Goal: Transaction & Acquisition: Book appointment/travel/reservation

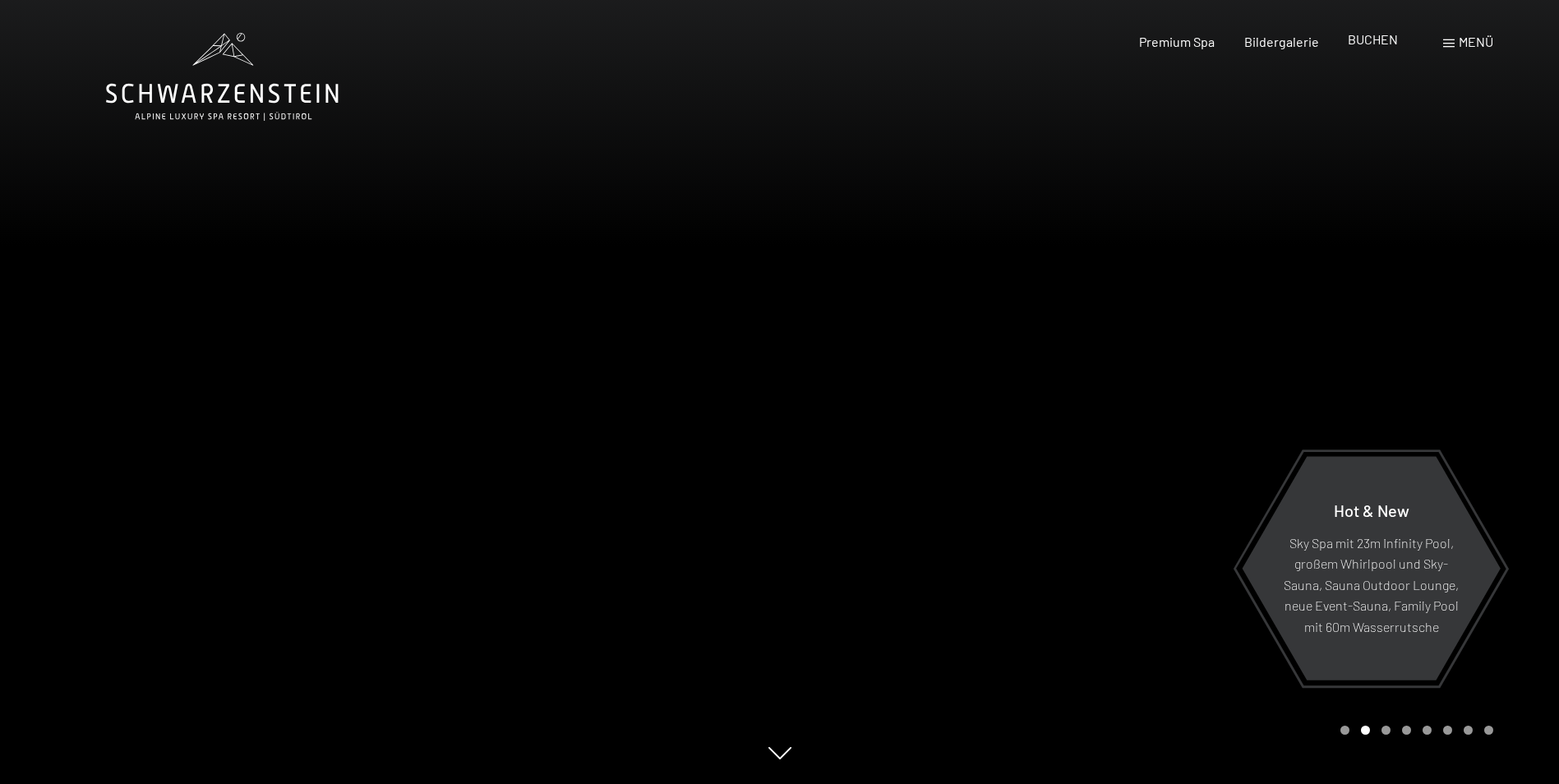
click at [1368, 40] on span "BUCHEN" at bounding box center [1372, 38] width 50 height 15
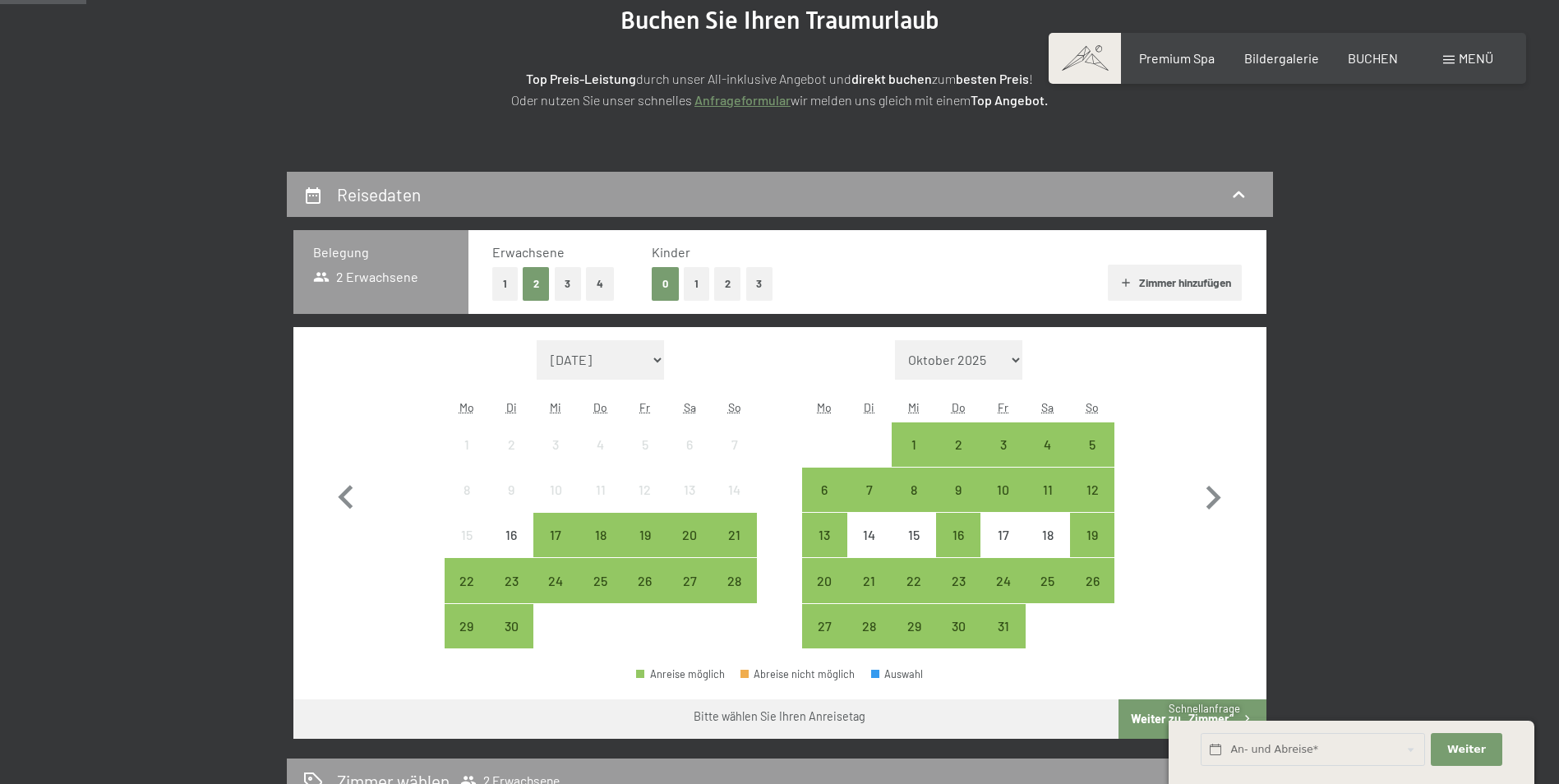
scroll to position [329, 0]
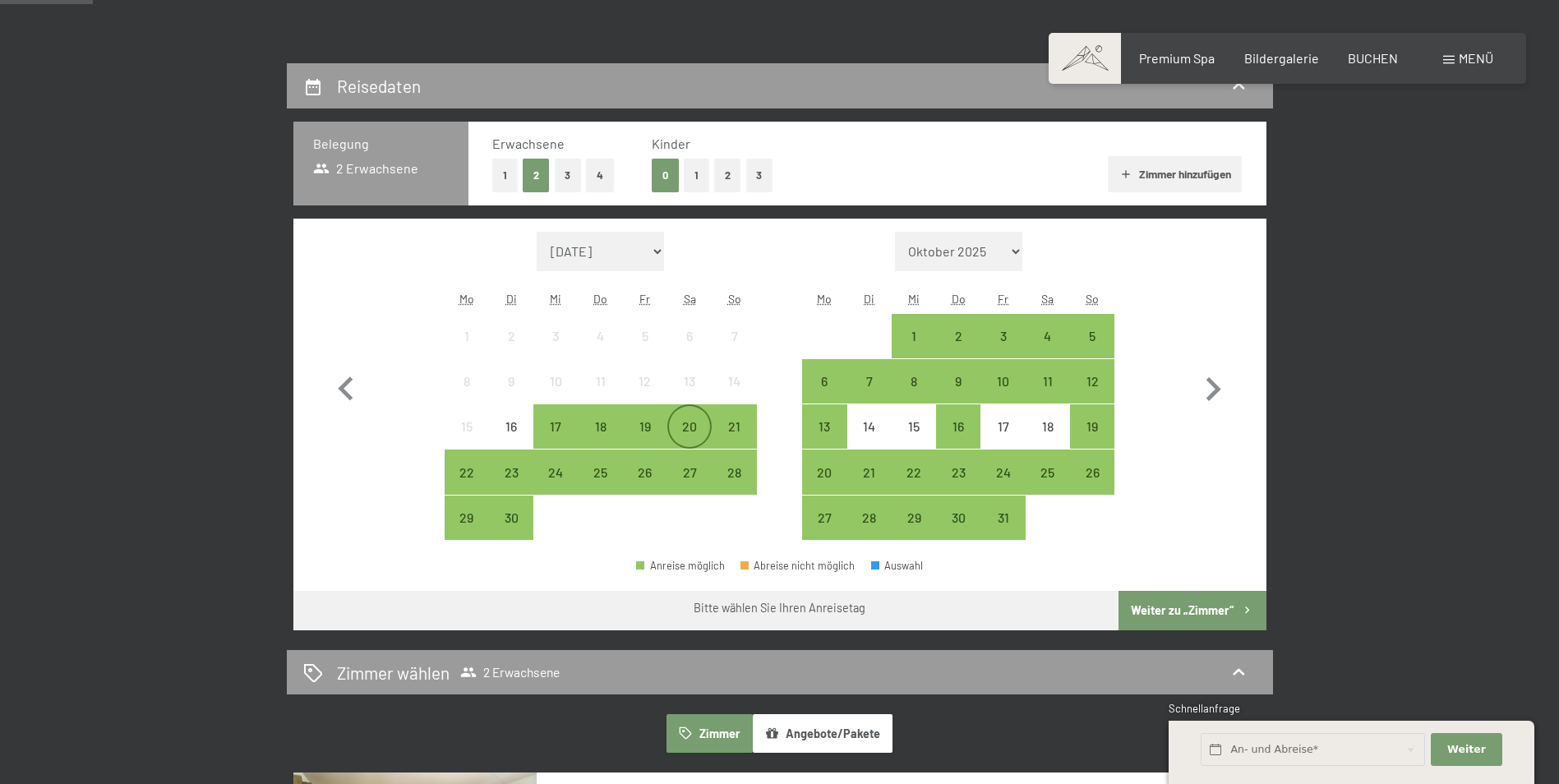
click at [684, 425] on div "20" at bounding box center [689, 440] width 41 height 41
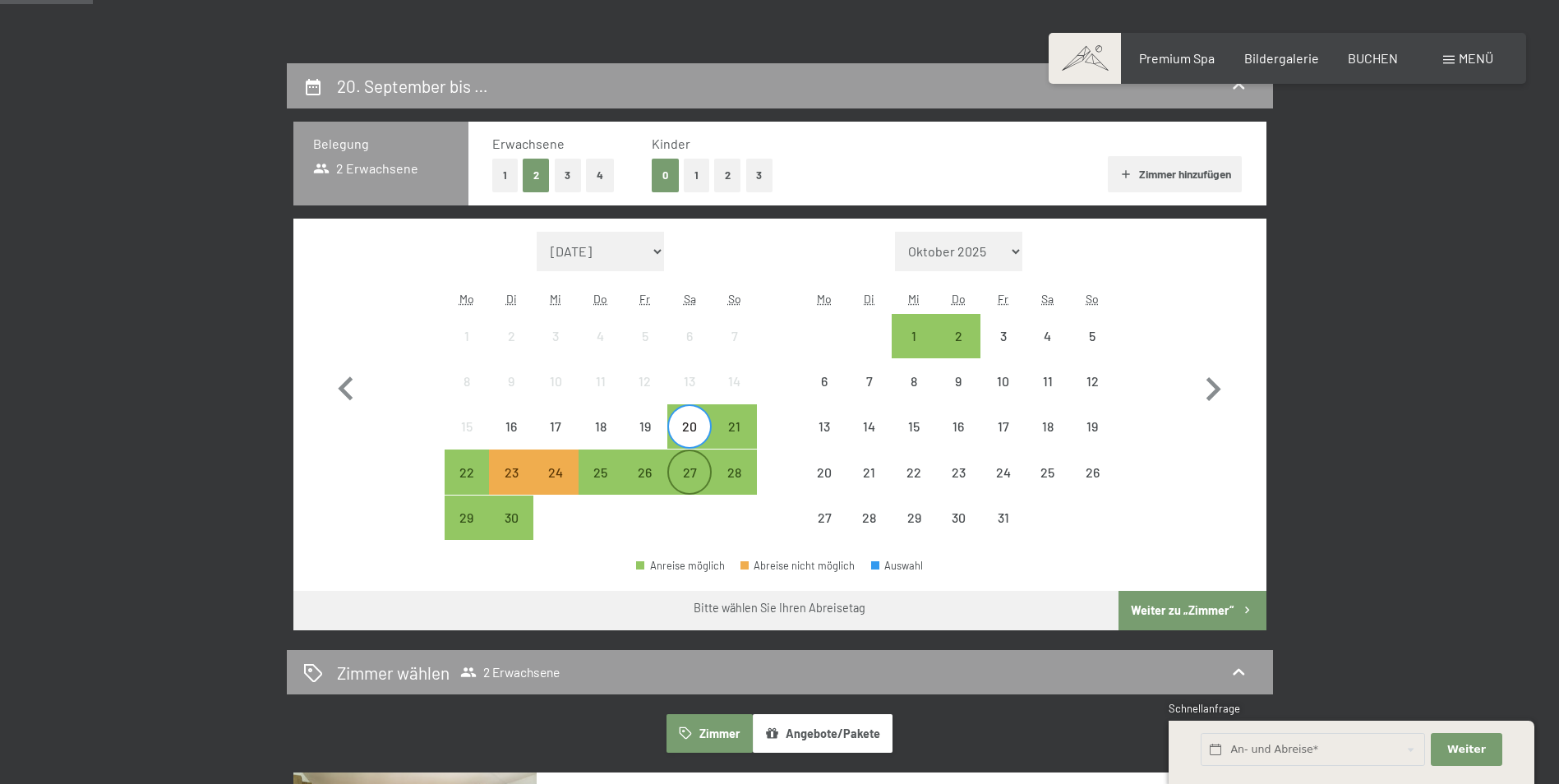
click at [686, 472] on div "27" at bounding box center [689, 486] width 41 height 41
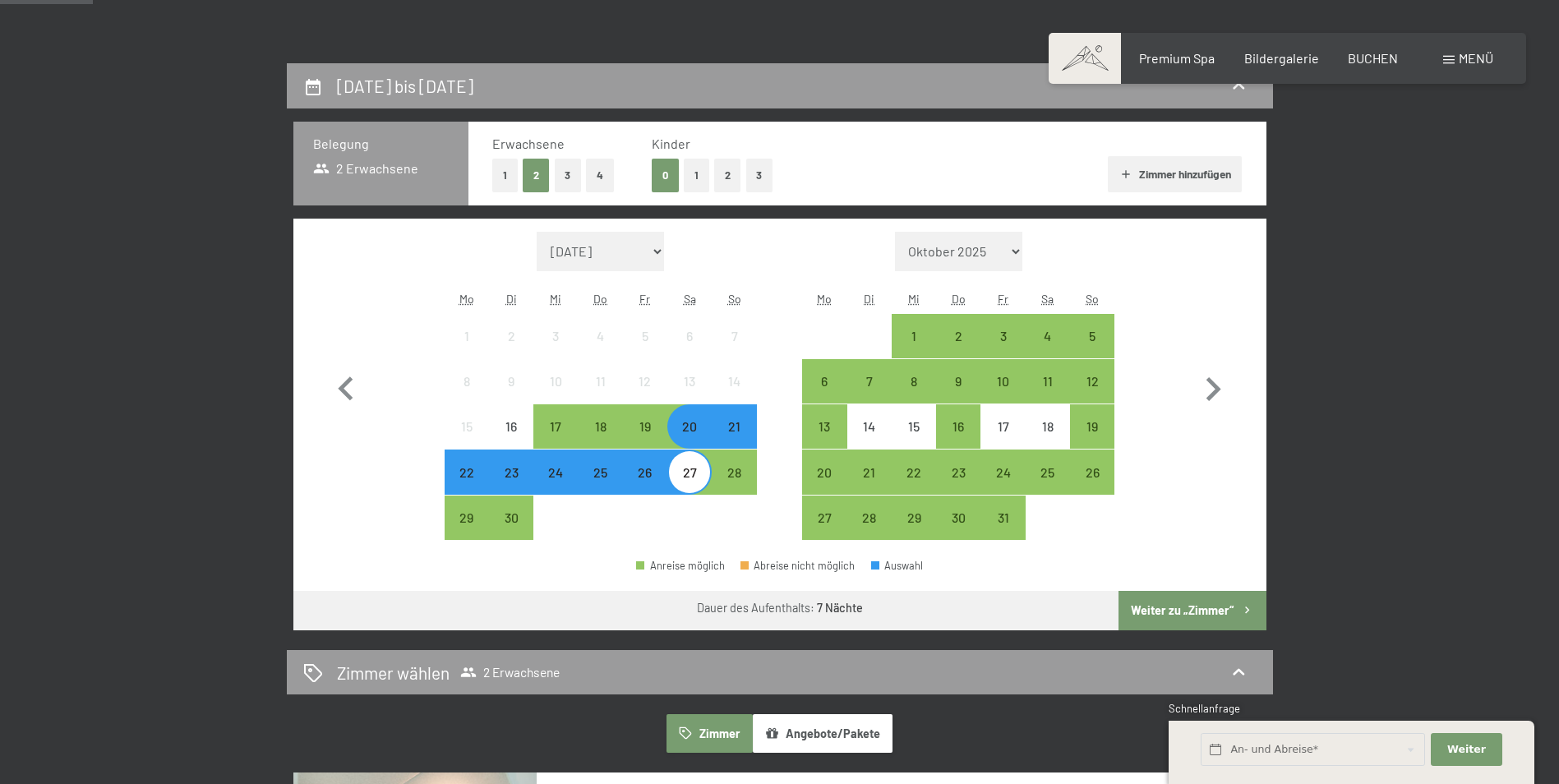
click at [1187, 610] on button "Weiter zu „Zimmer“" at bounding box center [1192, 611] width 148 height 40
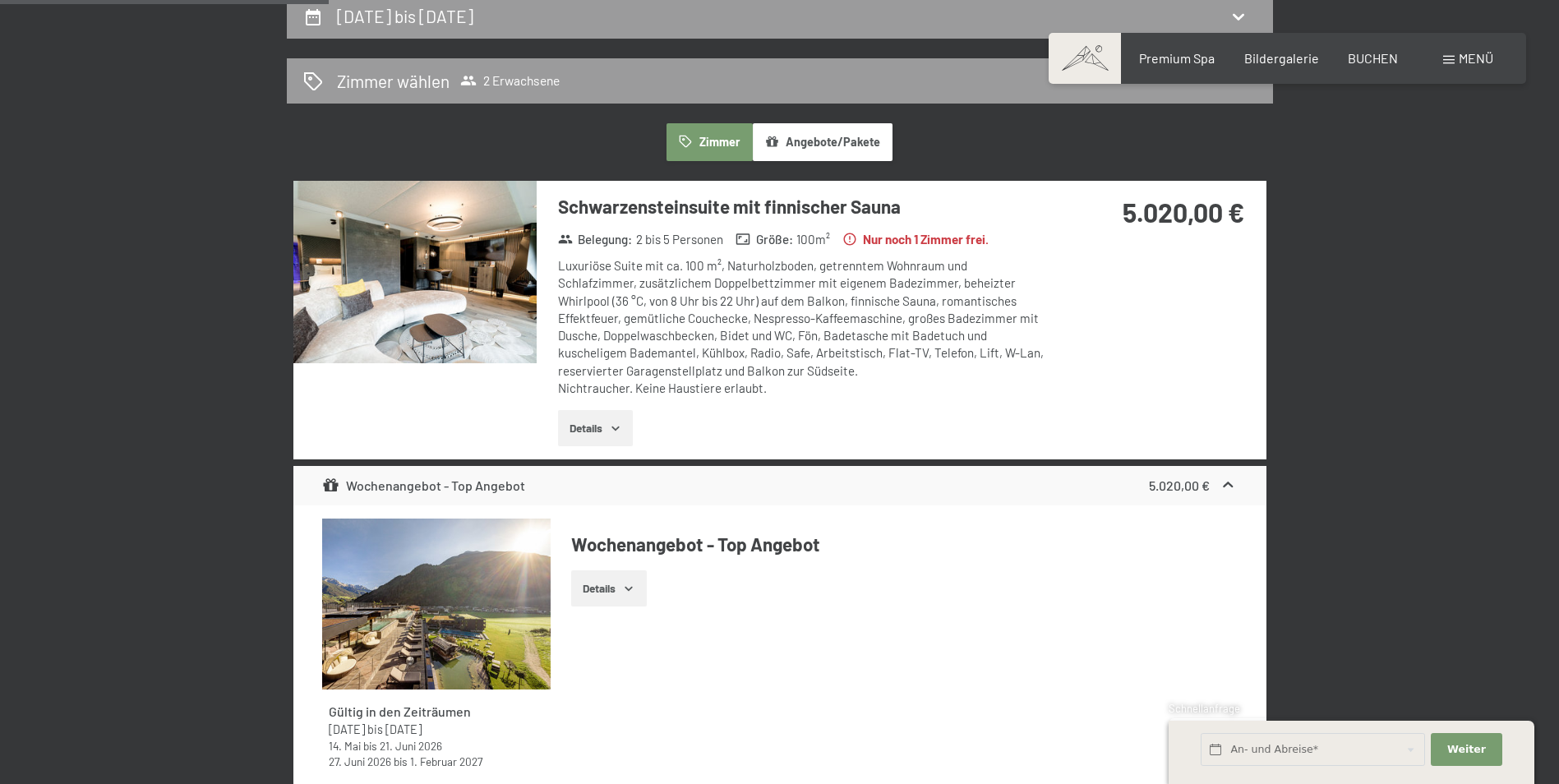
scroll to position [392, 0]
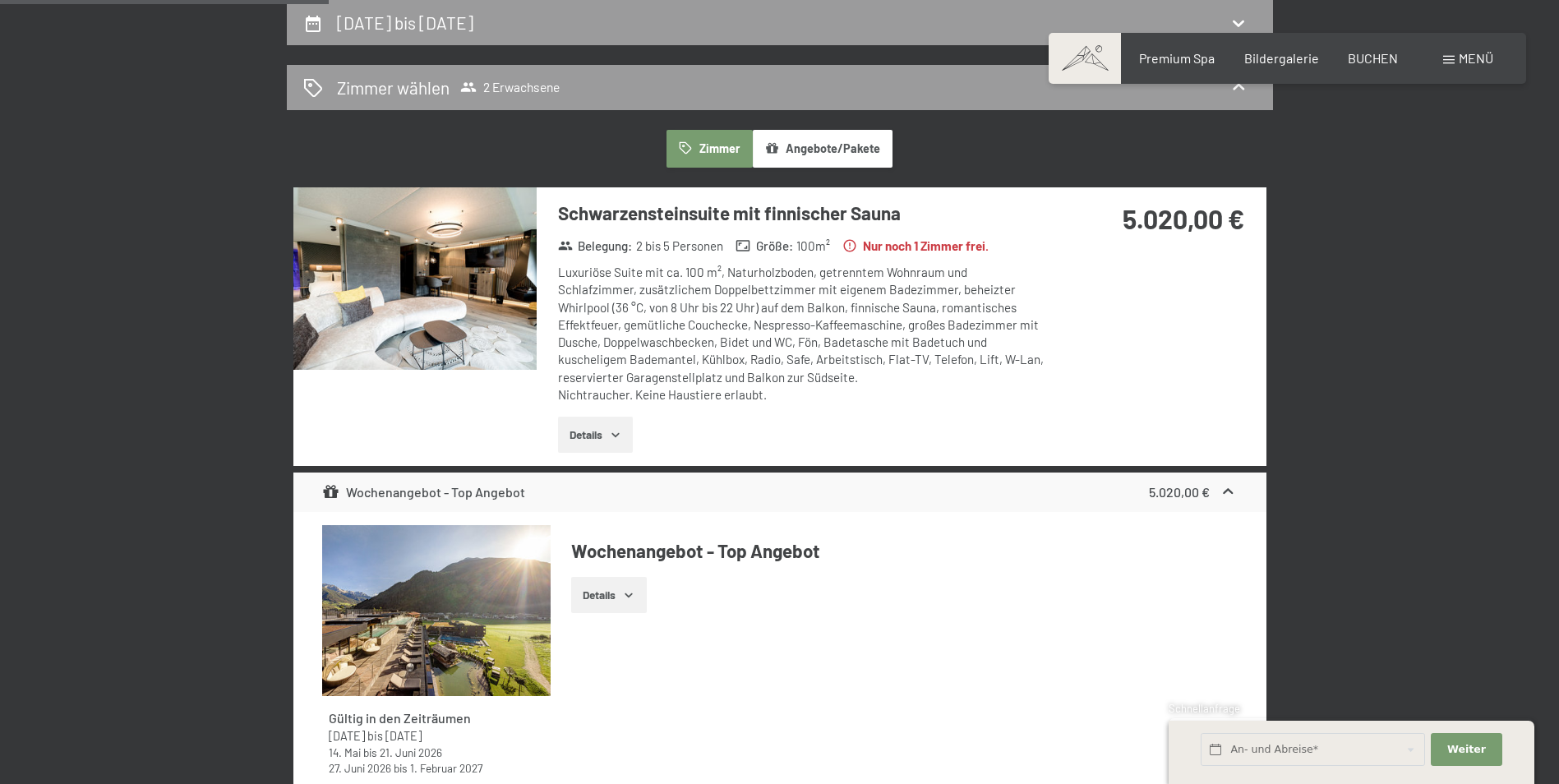
click at [616, 442] on label "Einwilligung Marketing*" at bounding box center [685, 440] width 144 height 16
click at [614, 442] on input "Einwilligung Marketing*" at bounding box center [606, 440] width 16 height 16
click at [620, 432] on label "Einwilligung Marketing*" at bounding box center [685, 440] width 144 height 16
click at [614, 432] on input "Einwilligung Marketing*" at bounding box center [606, 440] width 16 height 16
checkbox input "false"
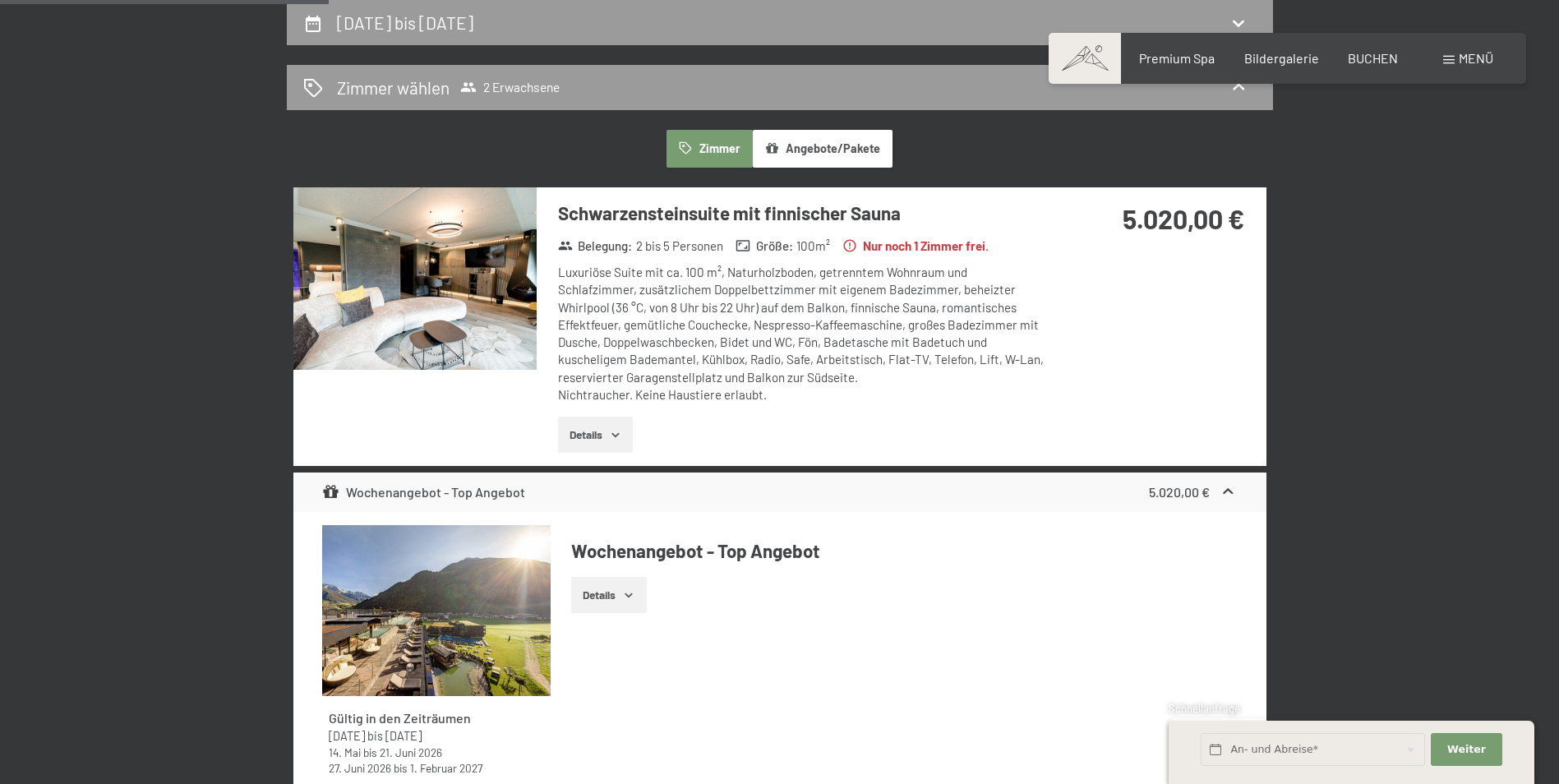
click at [612, 436] on icon "button" at bounding box center [616, 435] width 14 height 14
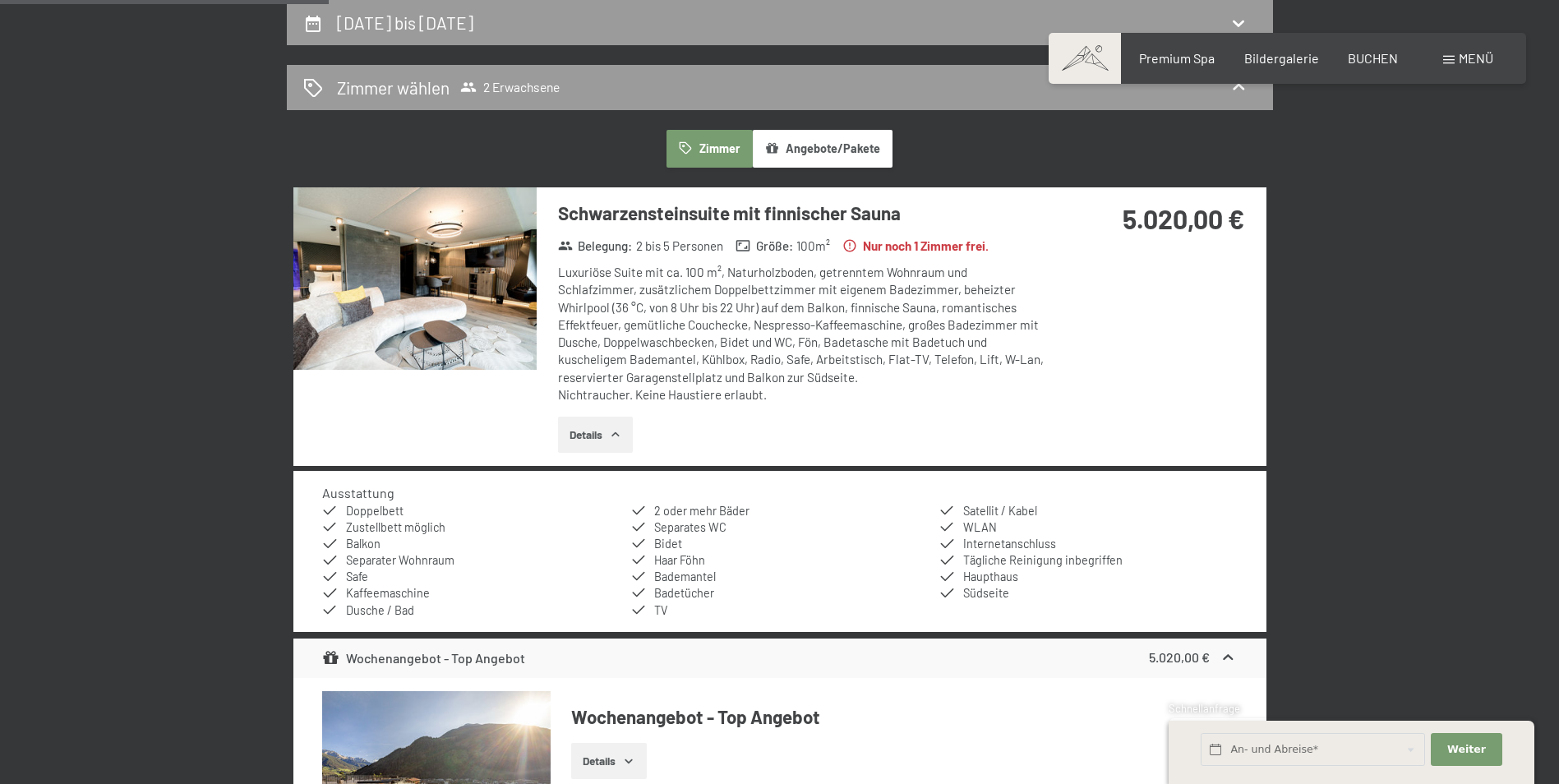
click at [483, 284] on img at bounding box center [415, 279] width 244 height 183
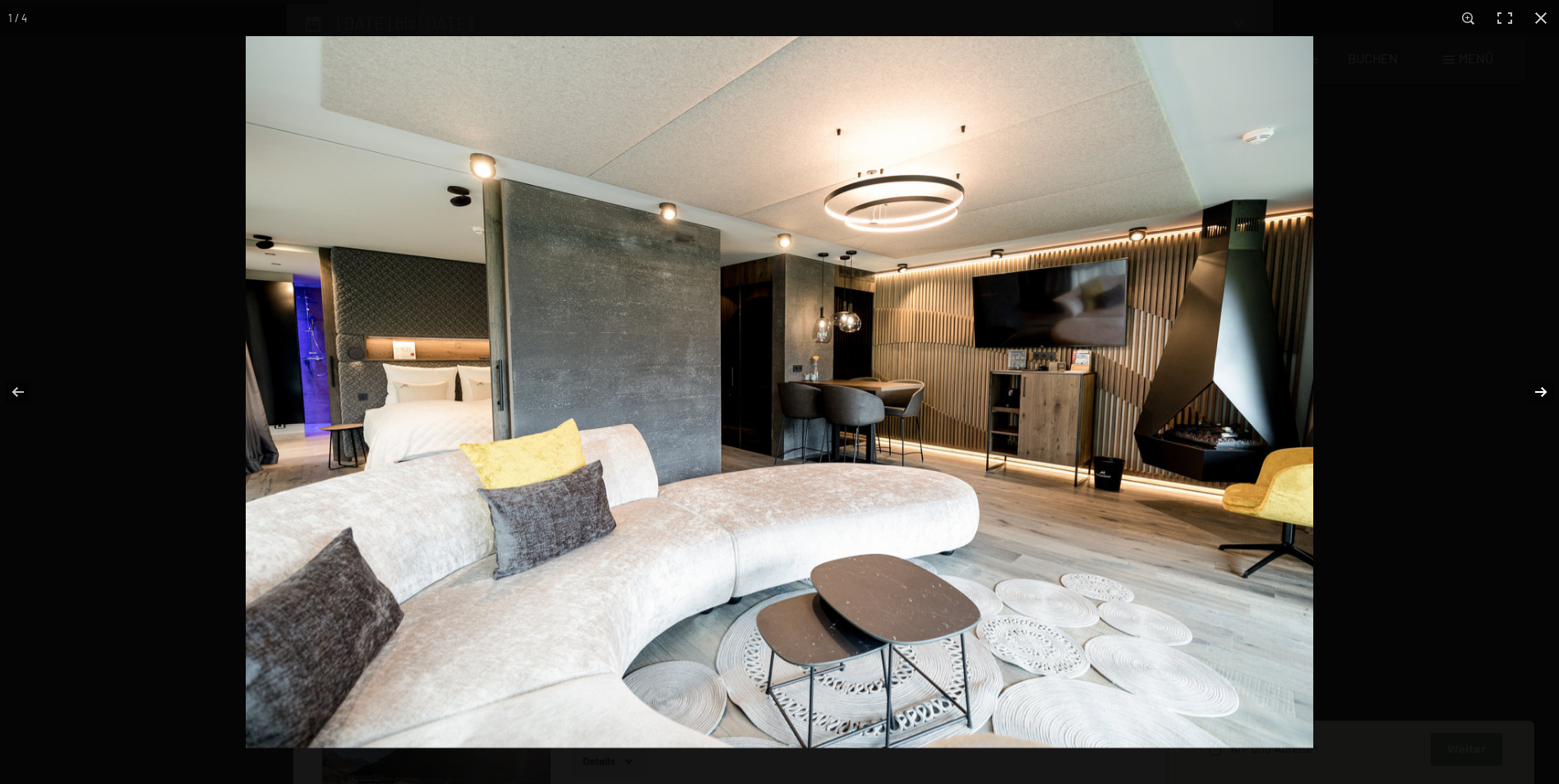
click at [1540, 388] on button "button" at bounding box center [1531, 392] width 58 height 82
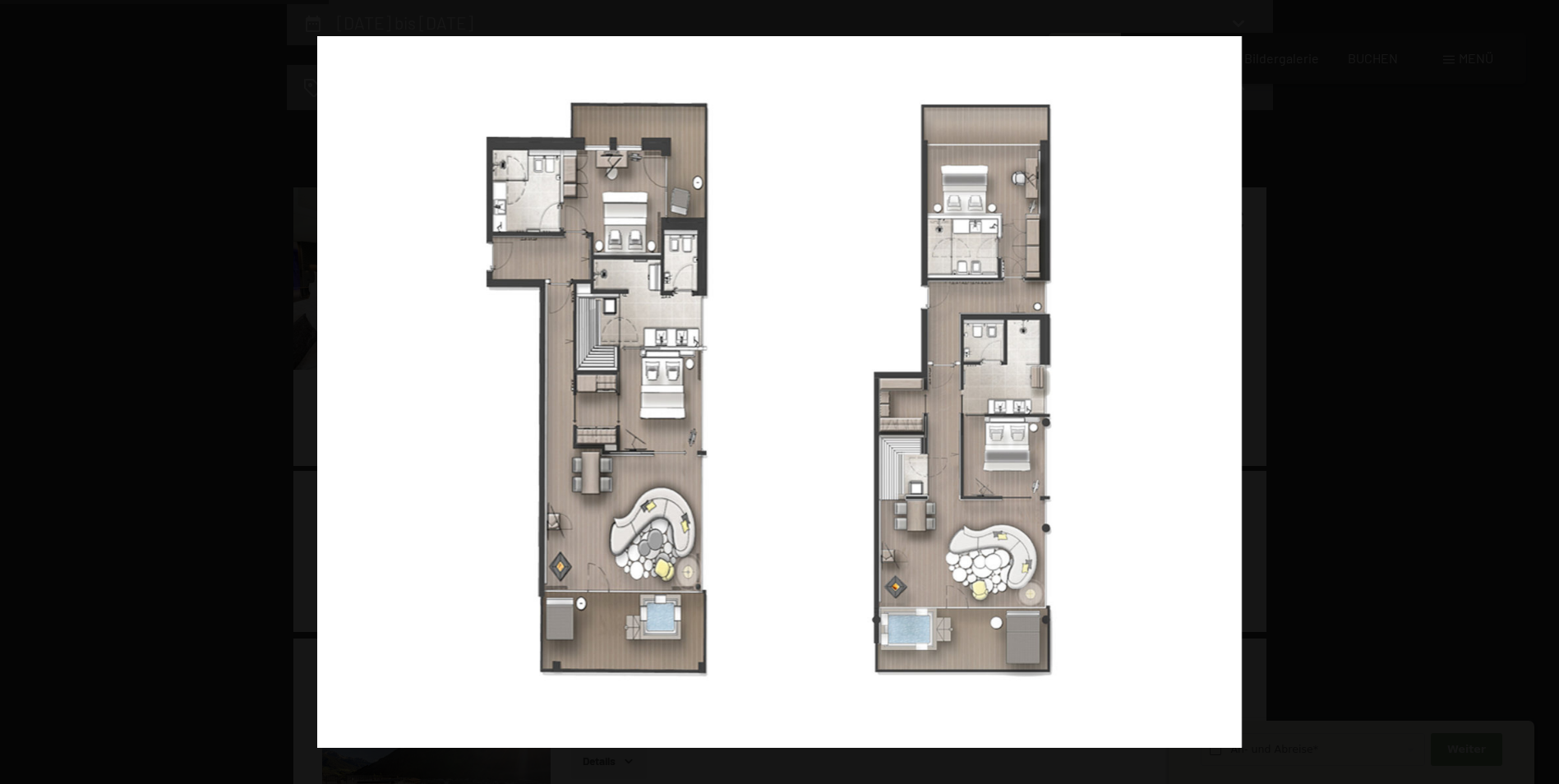
click at [1541, 388] on button "button" at bounding box center [1531, 392] width 58 height 82
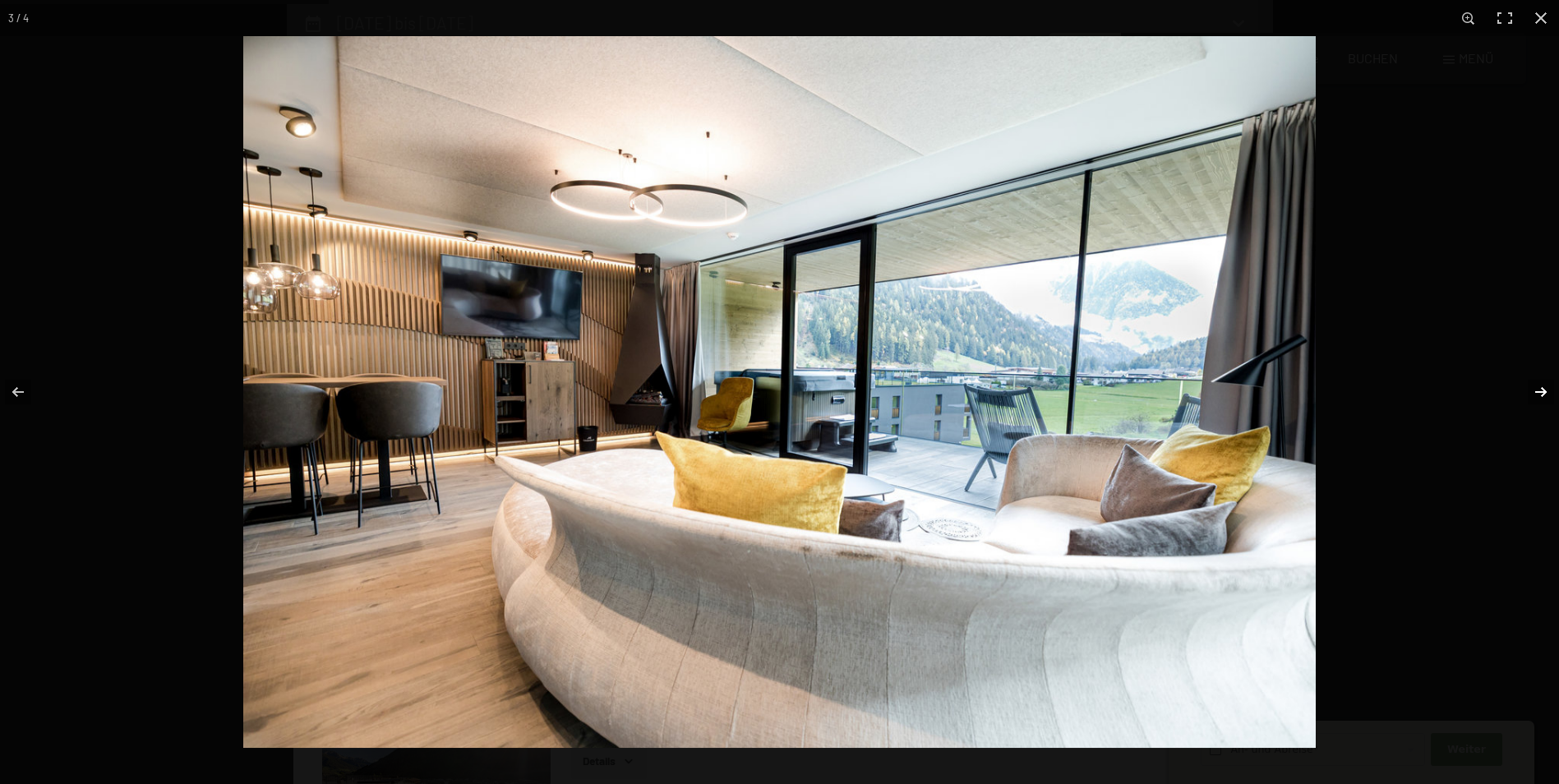
click at [1545, 388] on button "button" at bounding box center [1531, 392] width 58 height 82
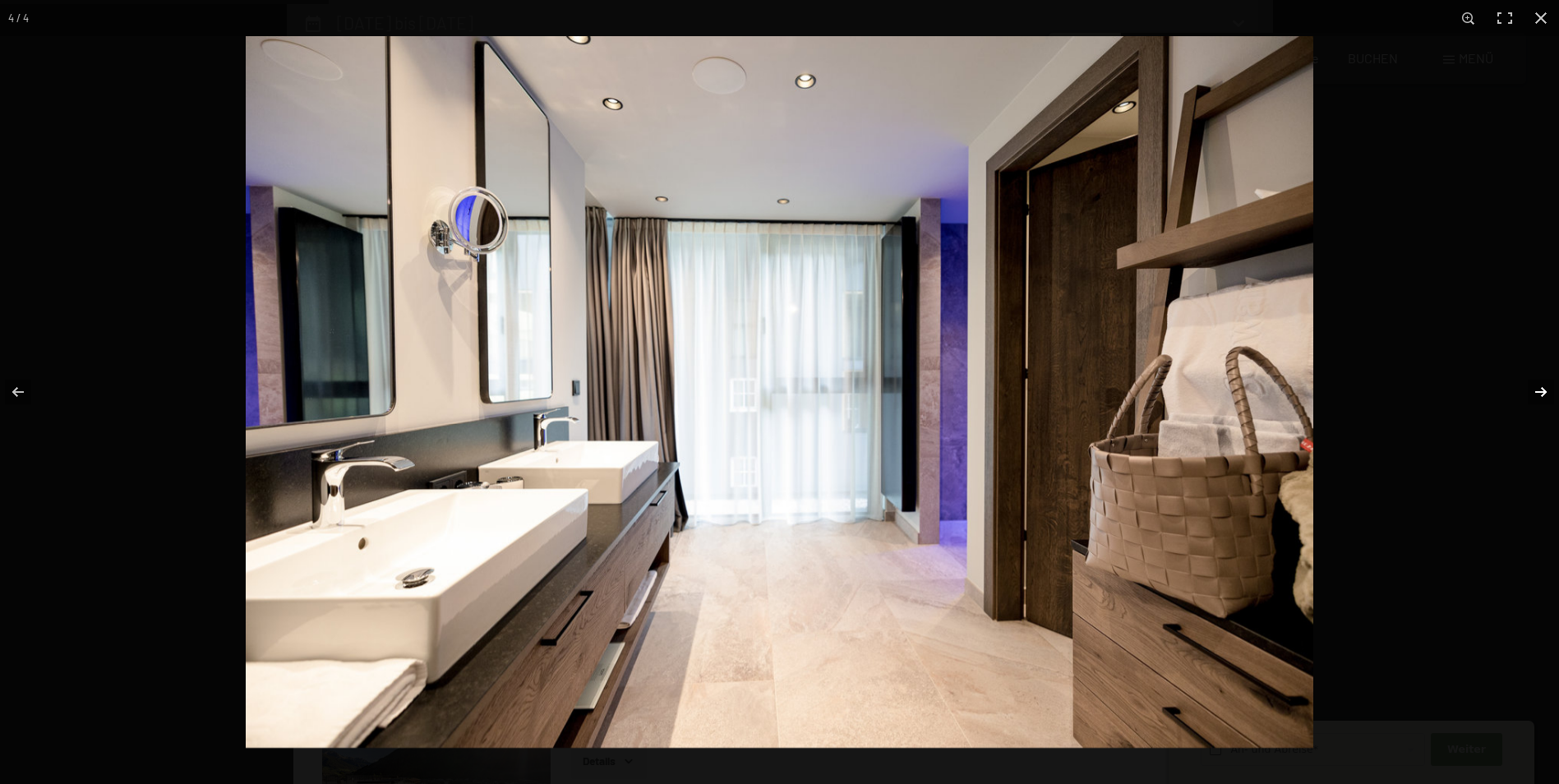
click at [1547, 388] on button "button" at bounding box center [1531, 392] width 58 height 82
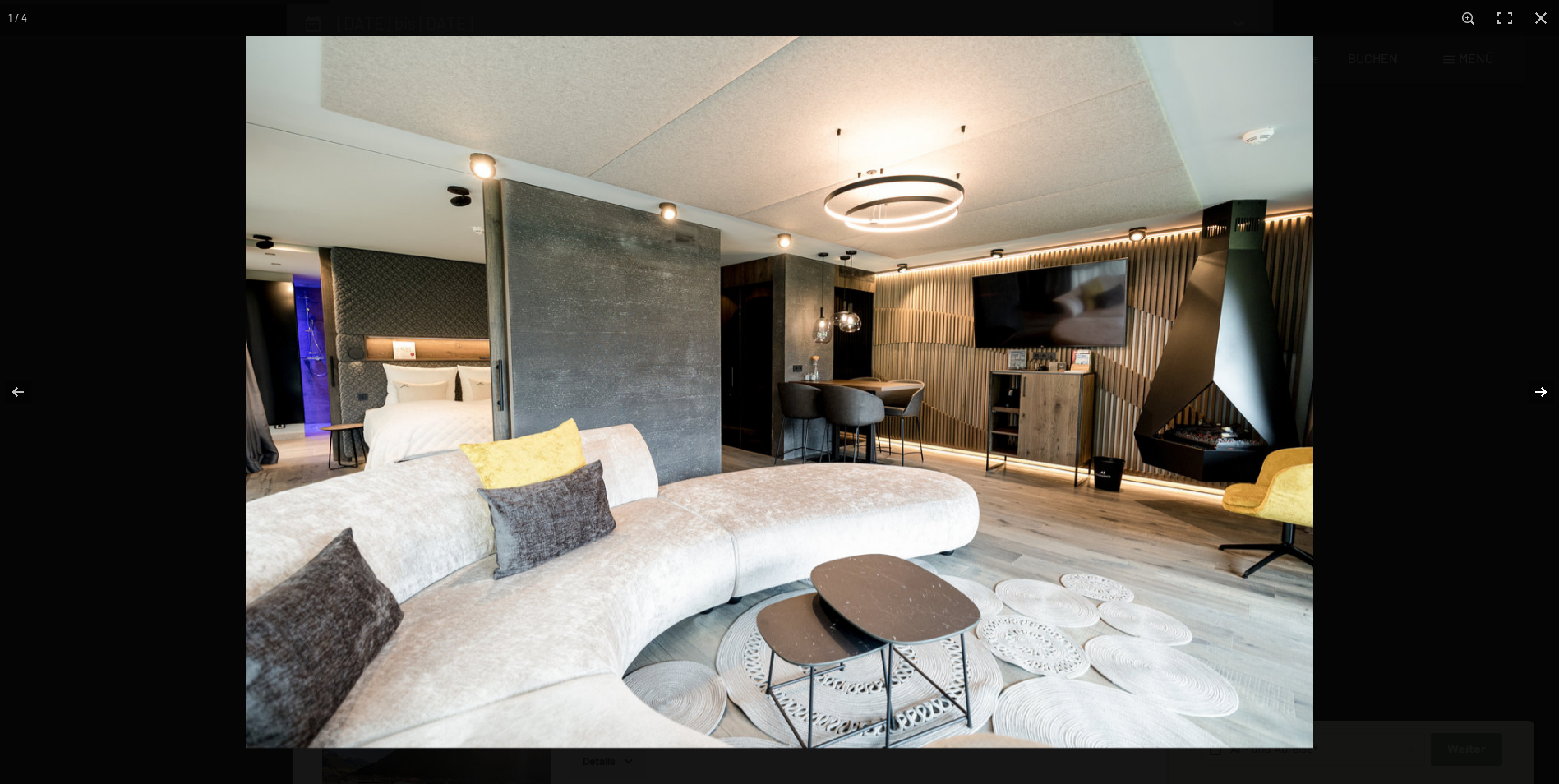
click at [1547, 388] on button "button" at bounding box center [1531, 392] width 58 height 82
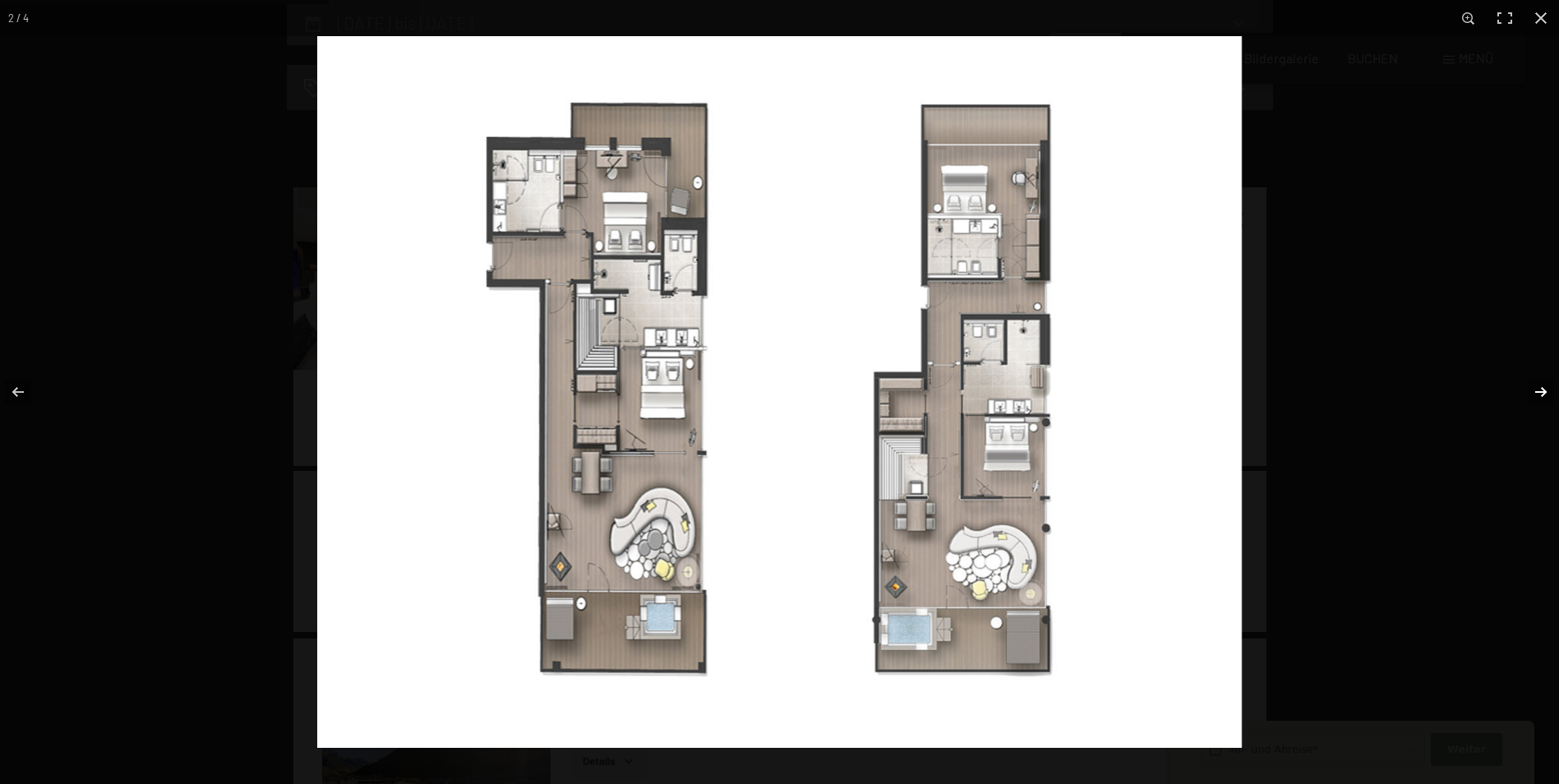
click at [1547, 388] on button "button" at bounding box center [1531, 392] width 58 height 82
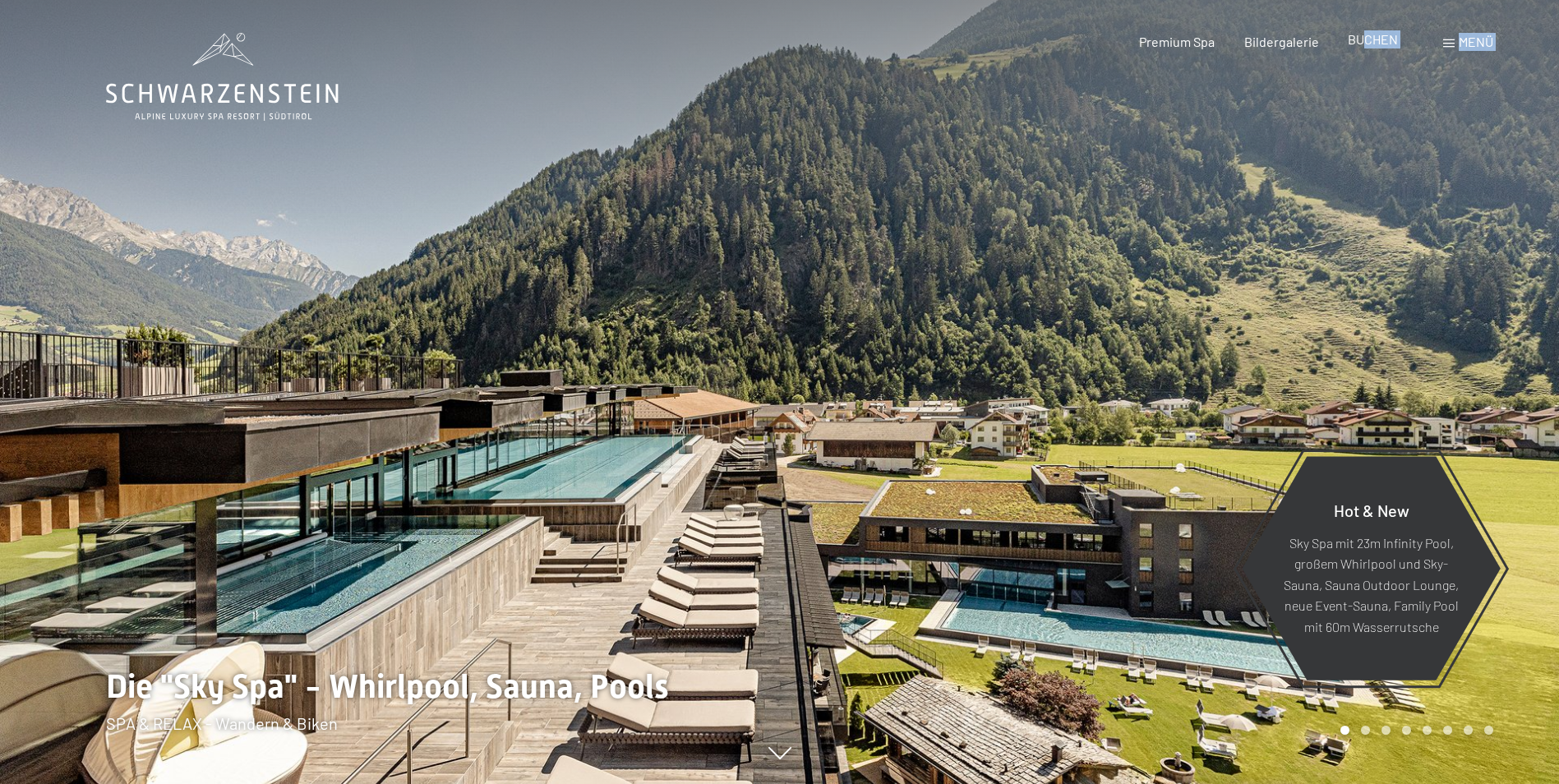
click at [1363, 51] on div "Buchen Anfragen Premium Spa Bildergalerie BUCHEN Menü DE IT EN Gutschein Bilder…" at bounding box center [1287, 42] width 412 height 18
drag, startPoint x: 1363, startPoint y: 51, endPoint x: 1363, endPoint y: 43, distance: 8.0
click at [1363, 43] on span "BUCHEN" at bounding box center [1372, 38] width 50 height 15
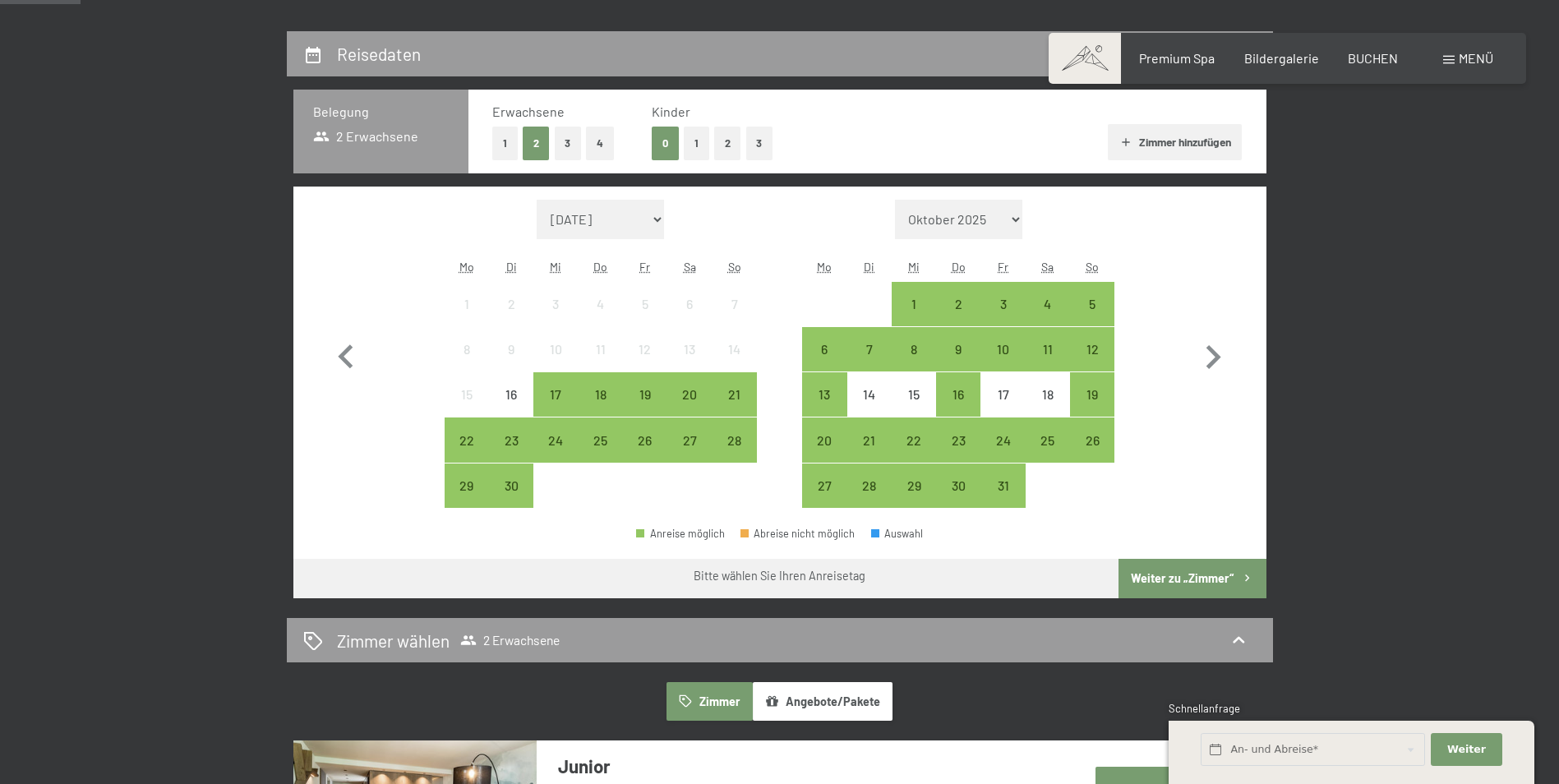
scroll to position [411, 0]
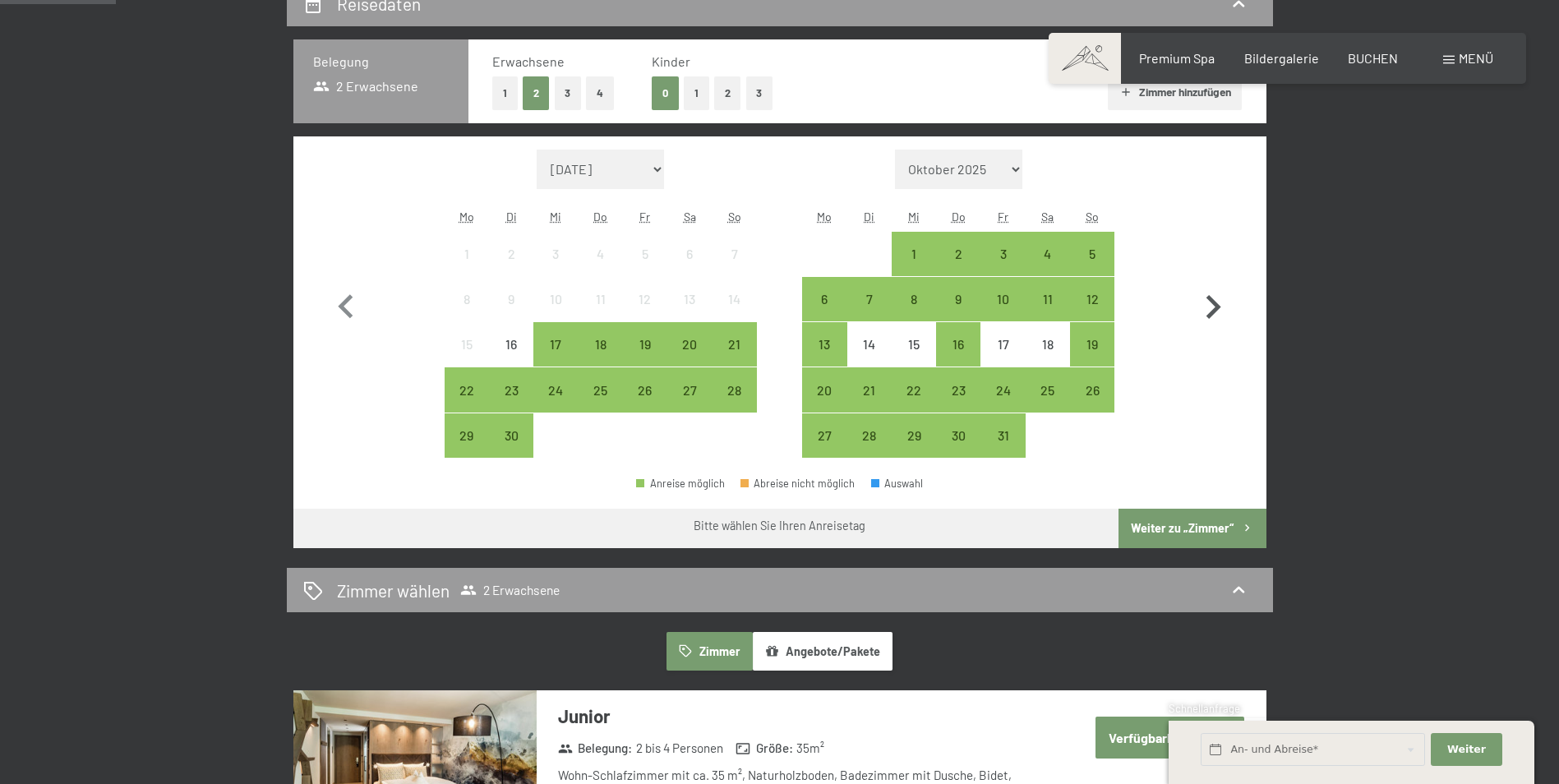
click at [1218, 285] on icon "button" at bounding box center [1213, 307] width 48 height 48
select select "2025-10-01"
select select "2025-11-01"
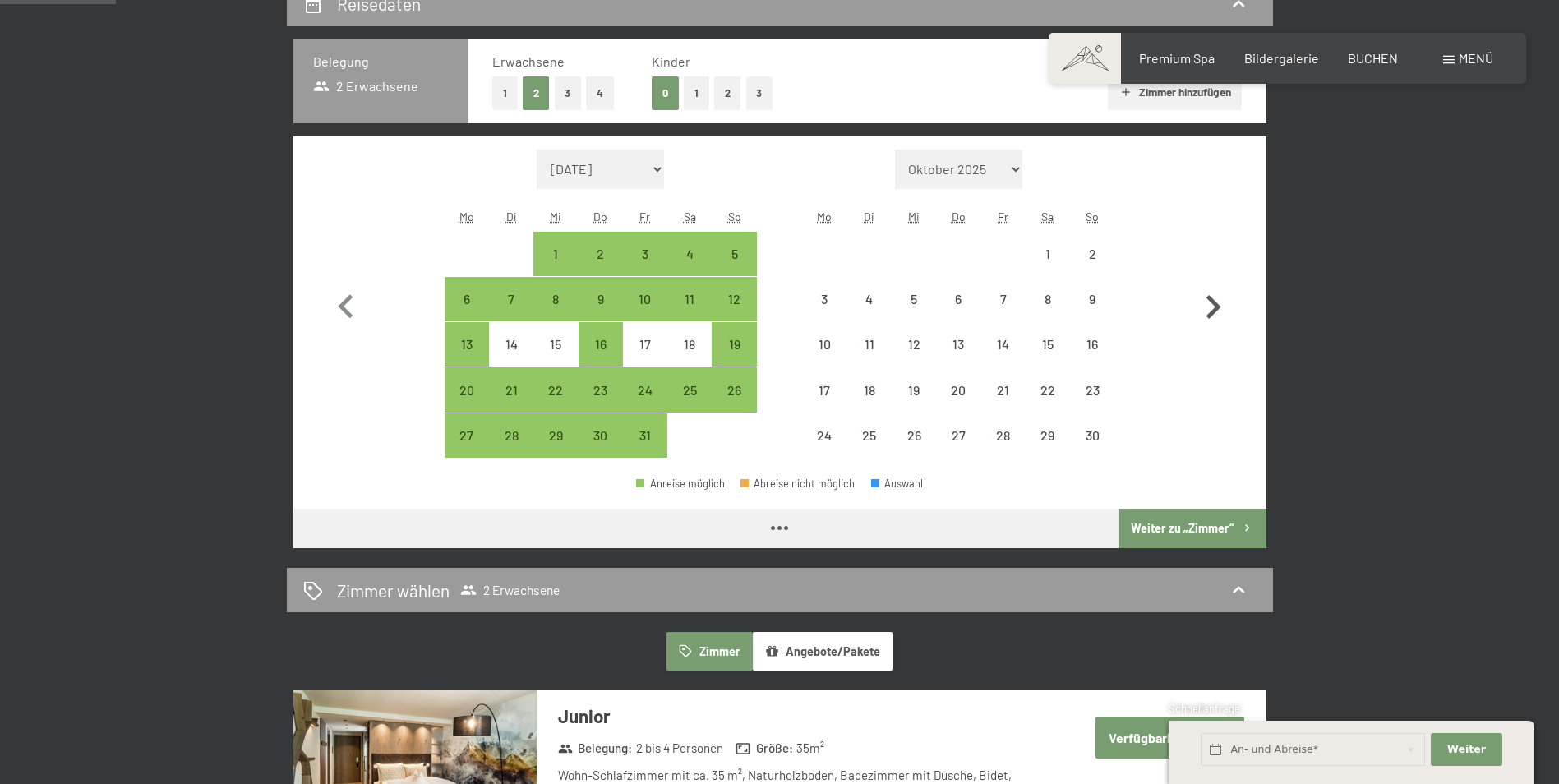
click at [1218, 285] on icon "button" at bounding box center [1213, 307] width 48 height 48
select select "2025-11-01"
select select "2025-12-01"
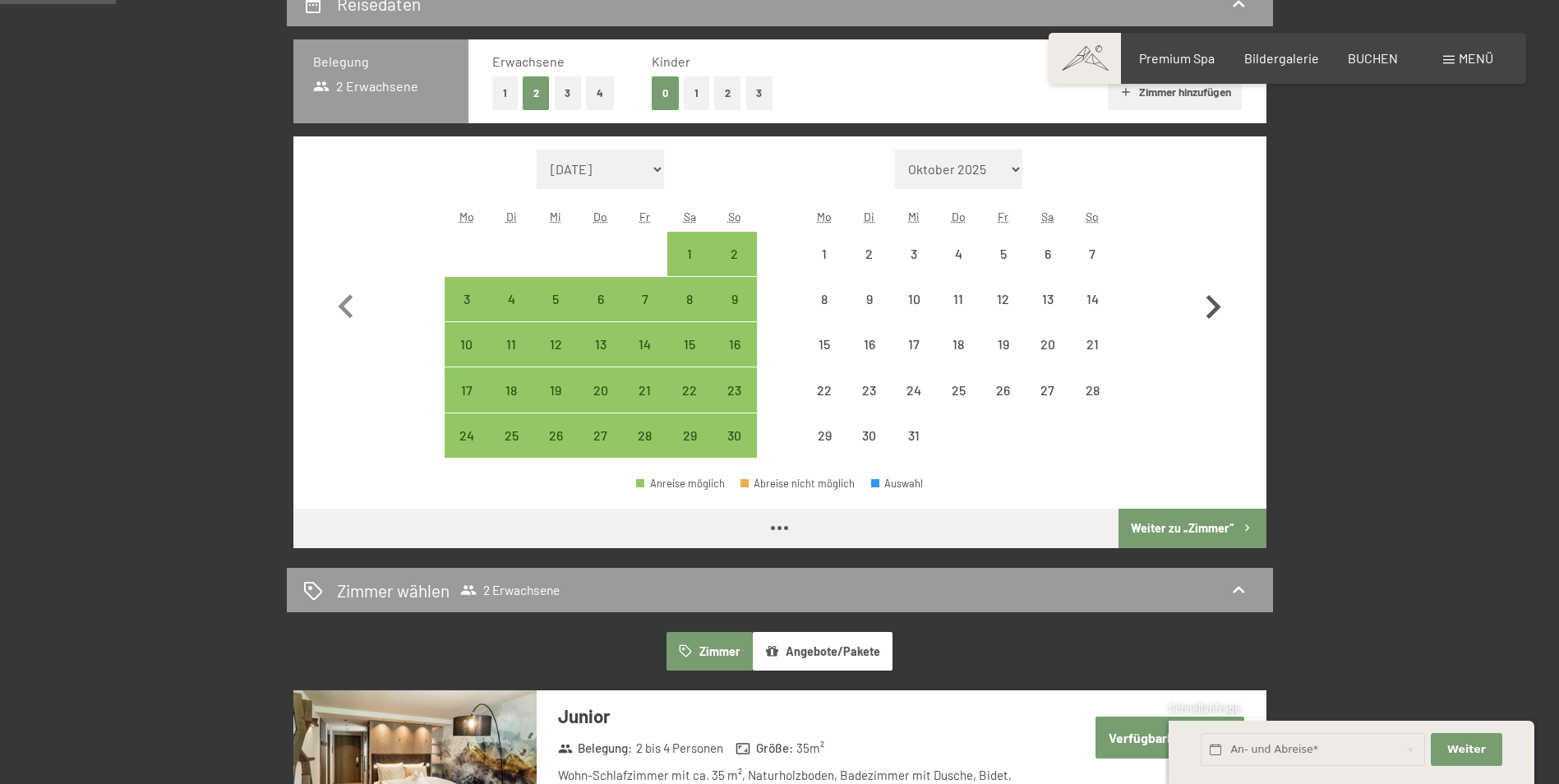
select select "2025-11-01"
select select "2025-12-01"
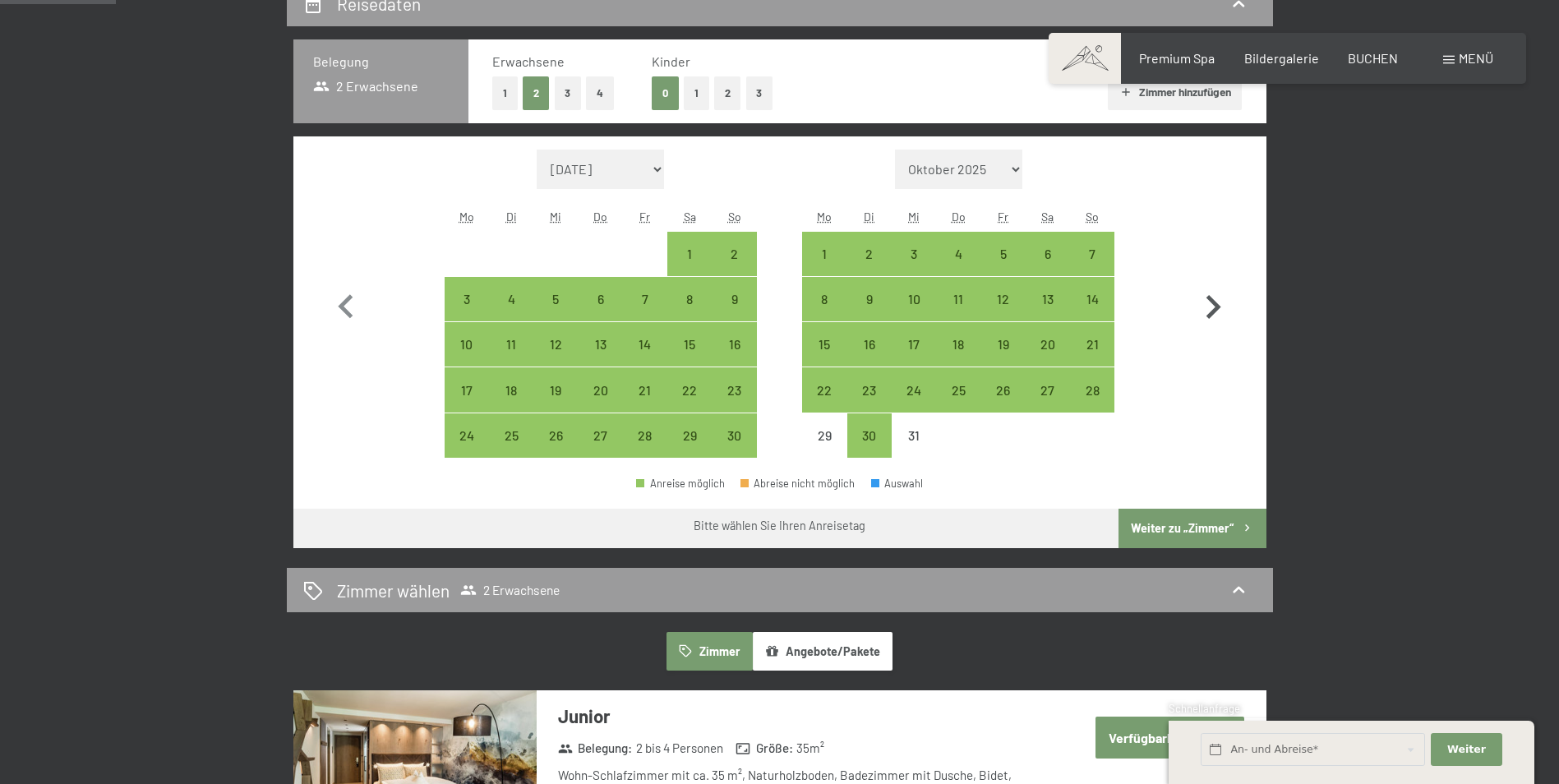
click at [1218, 285] on icon "button" at bounding box center [1213, 307] width 48 height 48
select select "2025-12-01"
select select "2026-01-01"
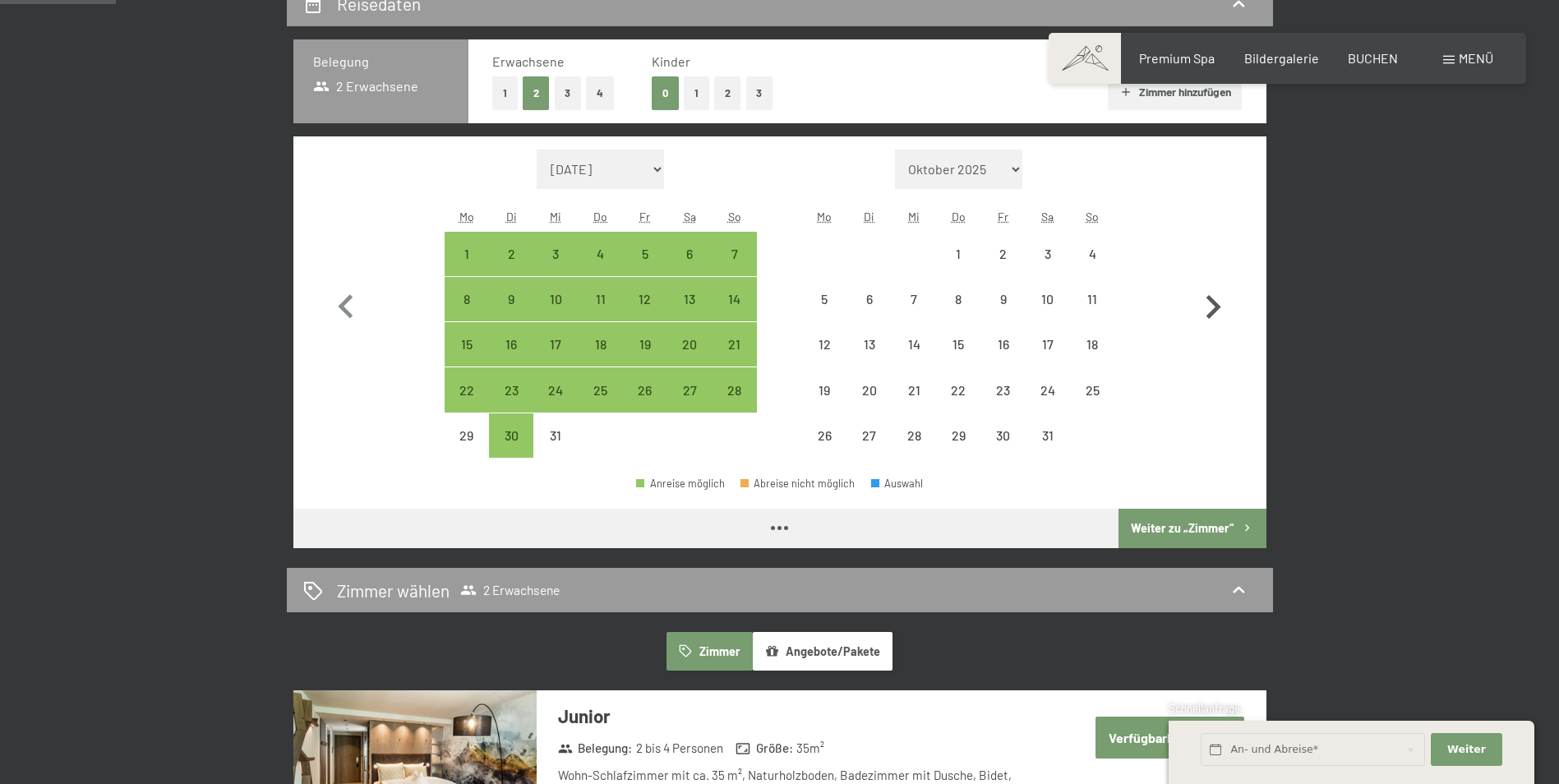
select select "2025-12-01"
select select "2026-01-01"
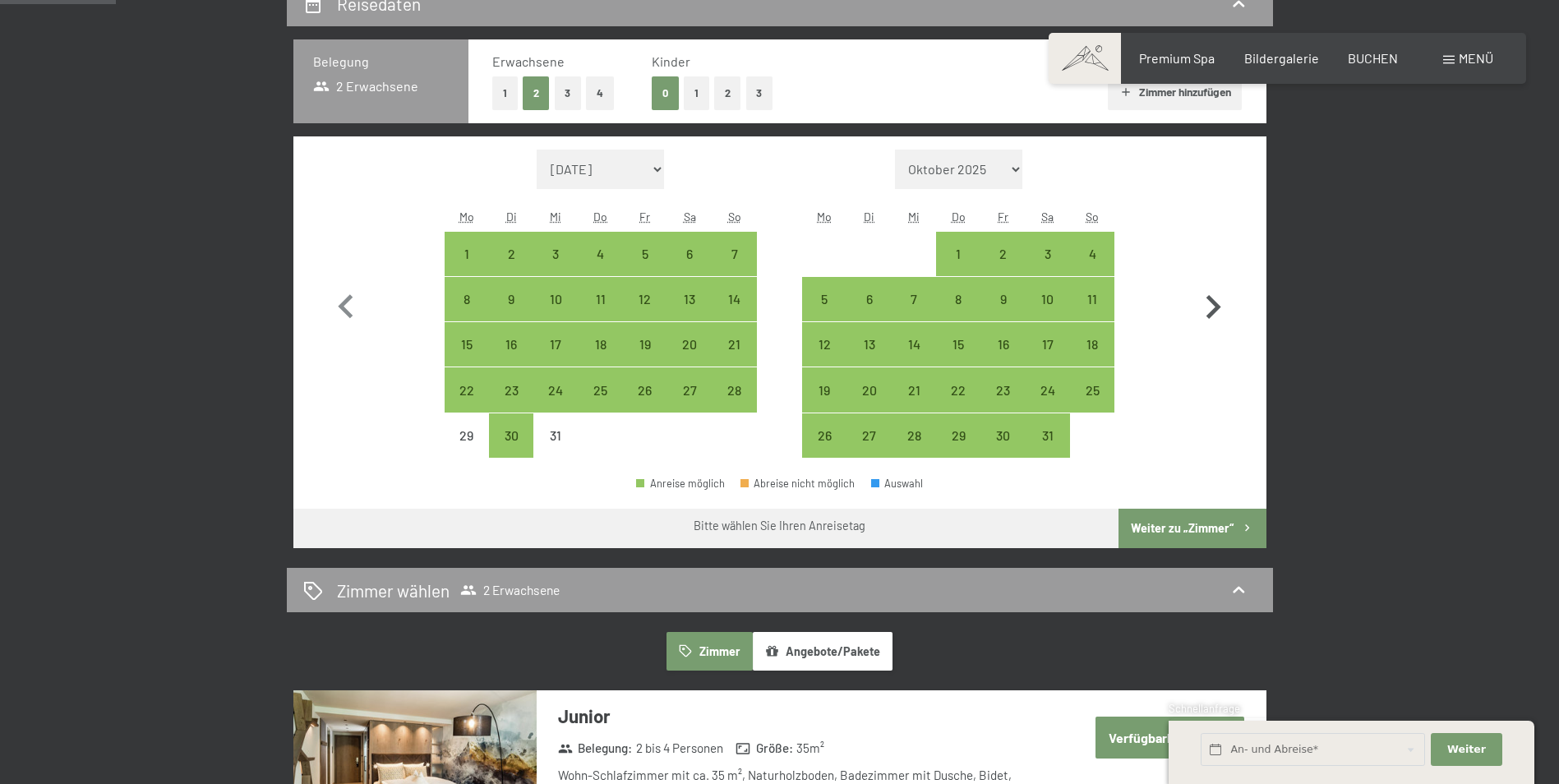
click at [1219, 285] on icon "button" at bounding box center [1213, 307] width 48 height 48
select select "2026-01-01"
select select "2026-02-01"
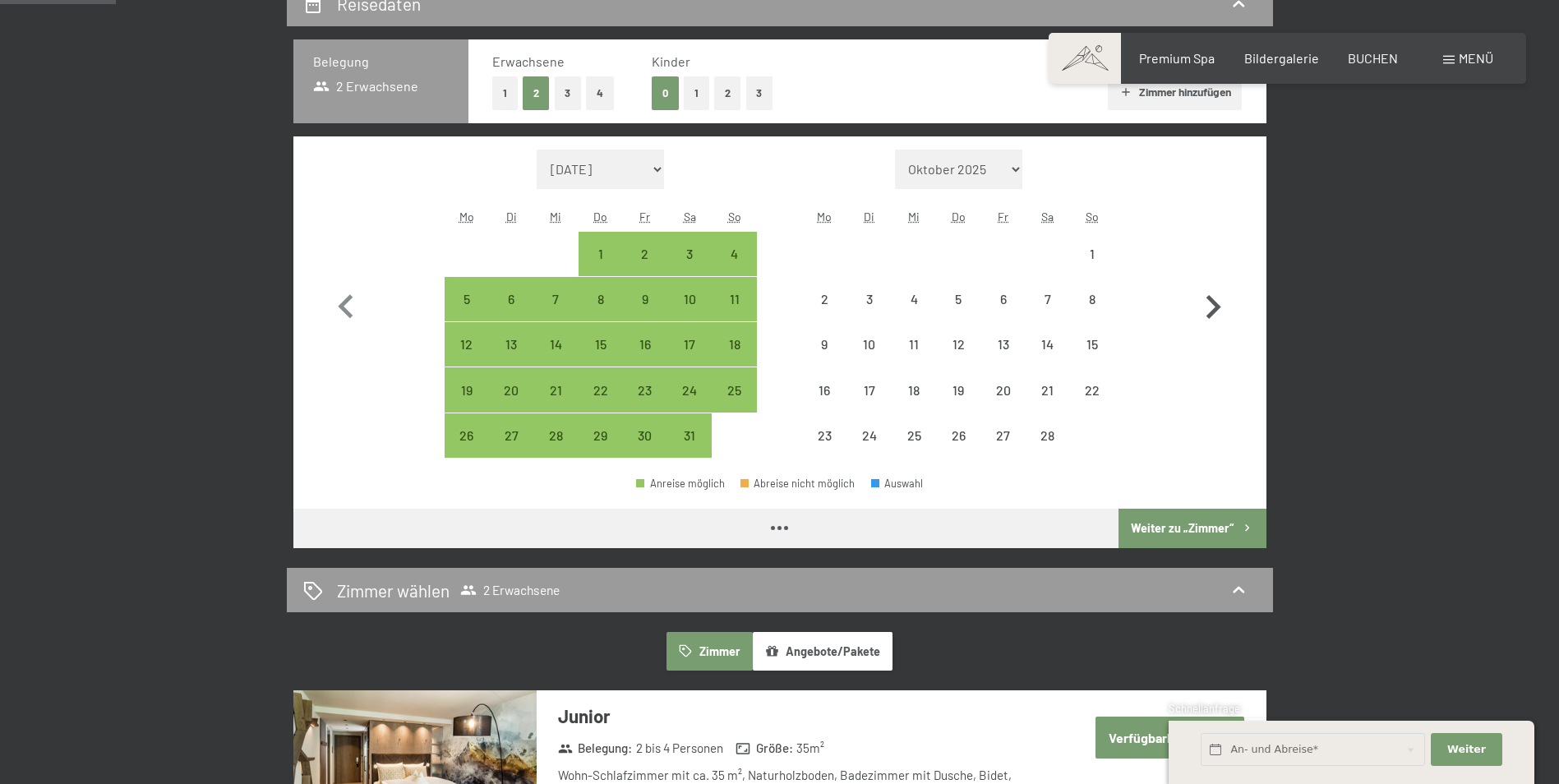
select select "2026-01-01"
select select "2026-02-01"
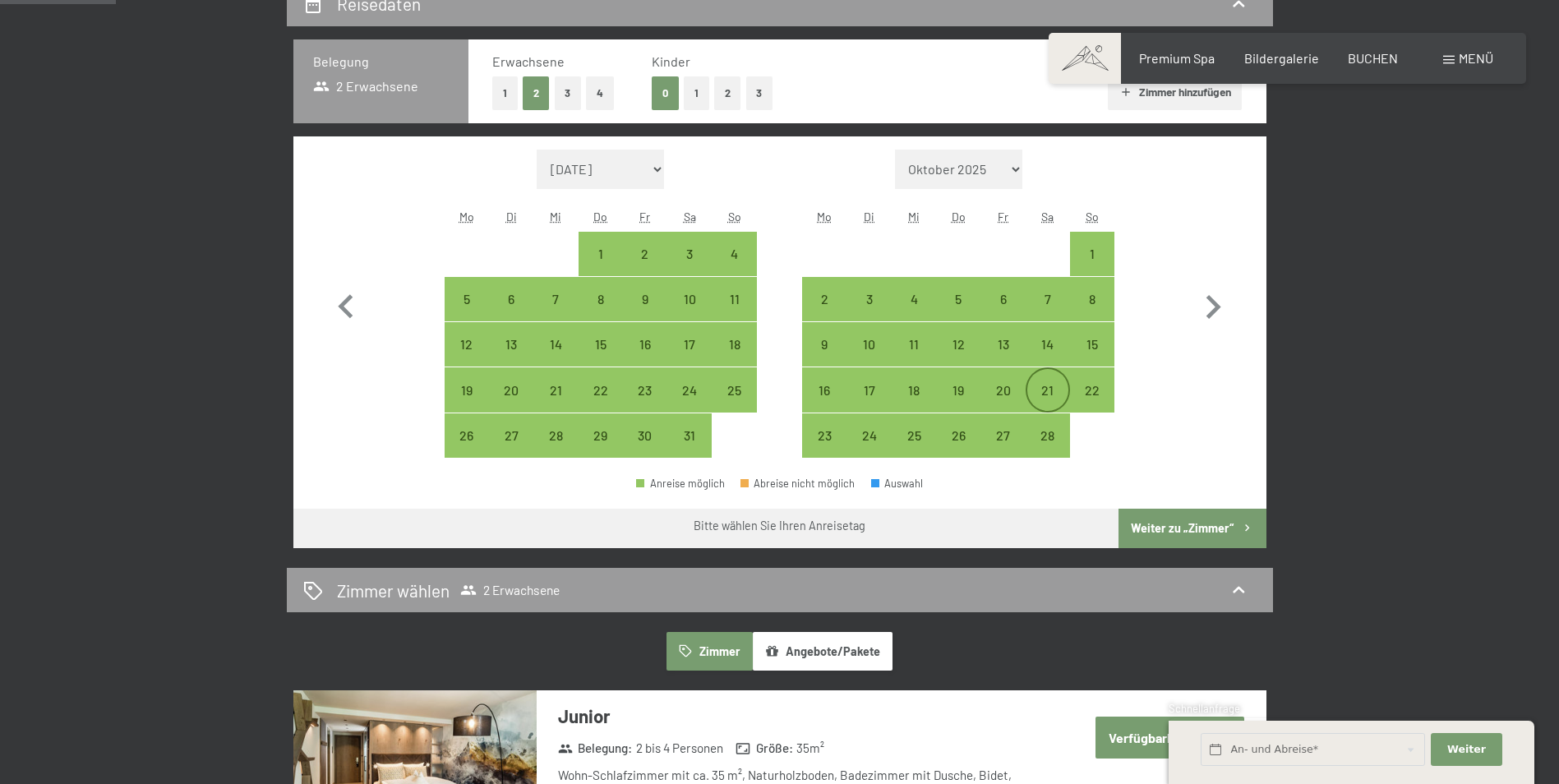
click at [1041, 385] on div "21" at bounding box center [1047, 404] width 41 height 41
select select "2026-01-01"
select select "2026-02-01"
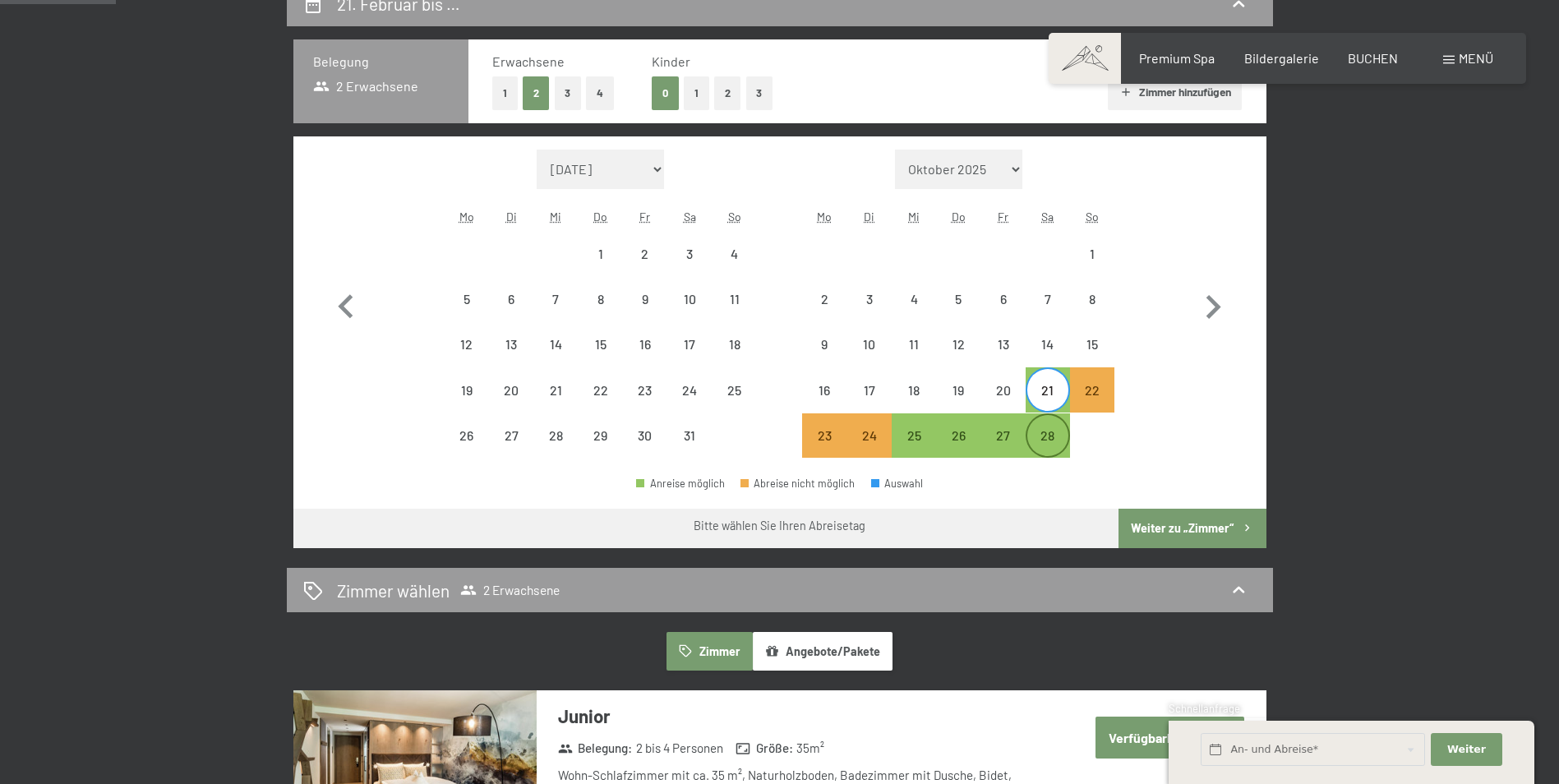
click at [1048, 439] on div "28" at bounding box center [1047, 449] width 41 height 41
select select "2026-01-01"
select select "2026-02-01"
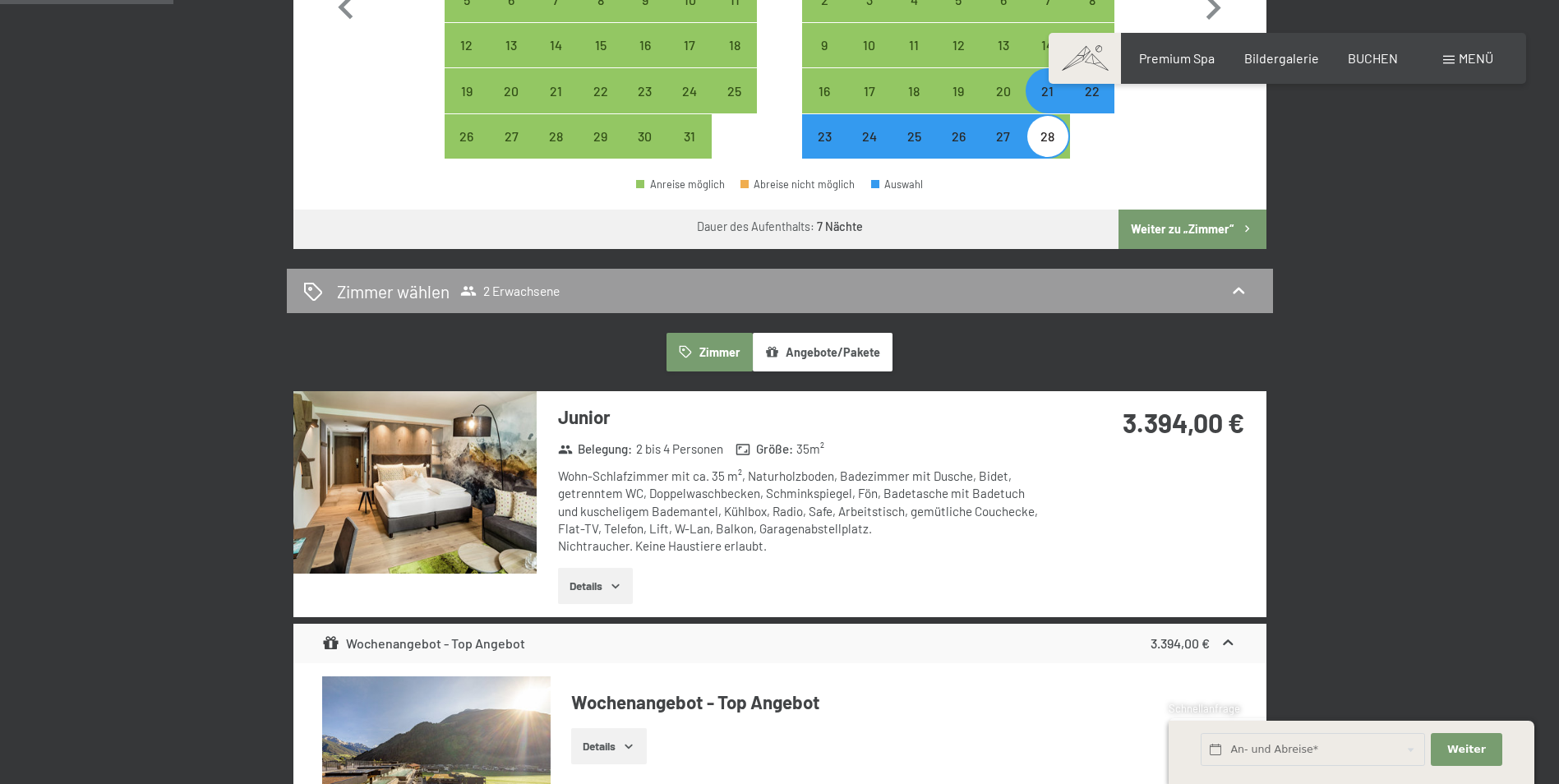
scroll to position [822, 0]
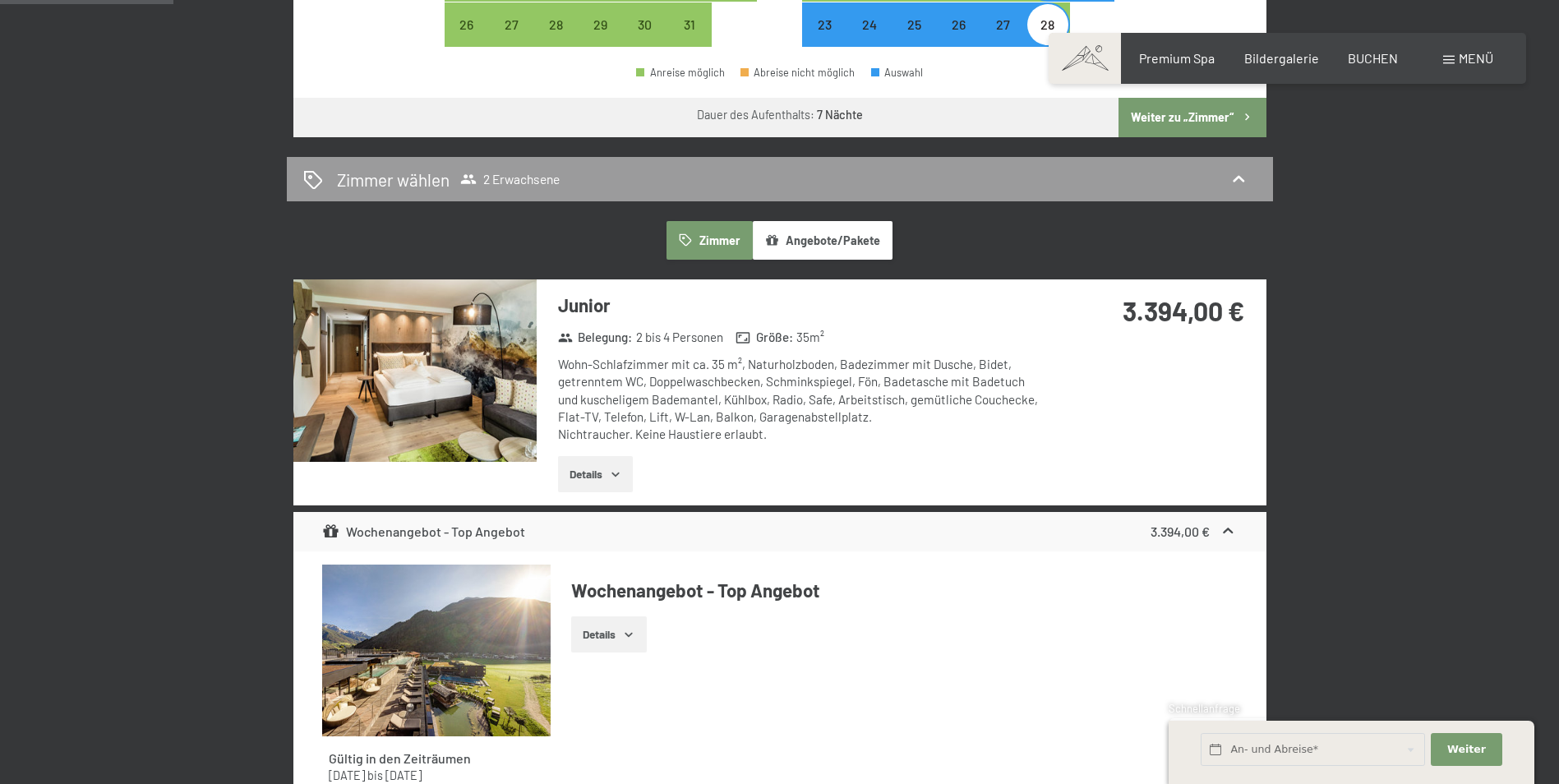
click at [451, 405] on img at bounding box center [415, 371] width 244 height 183
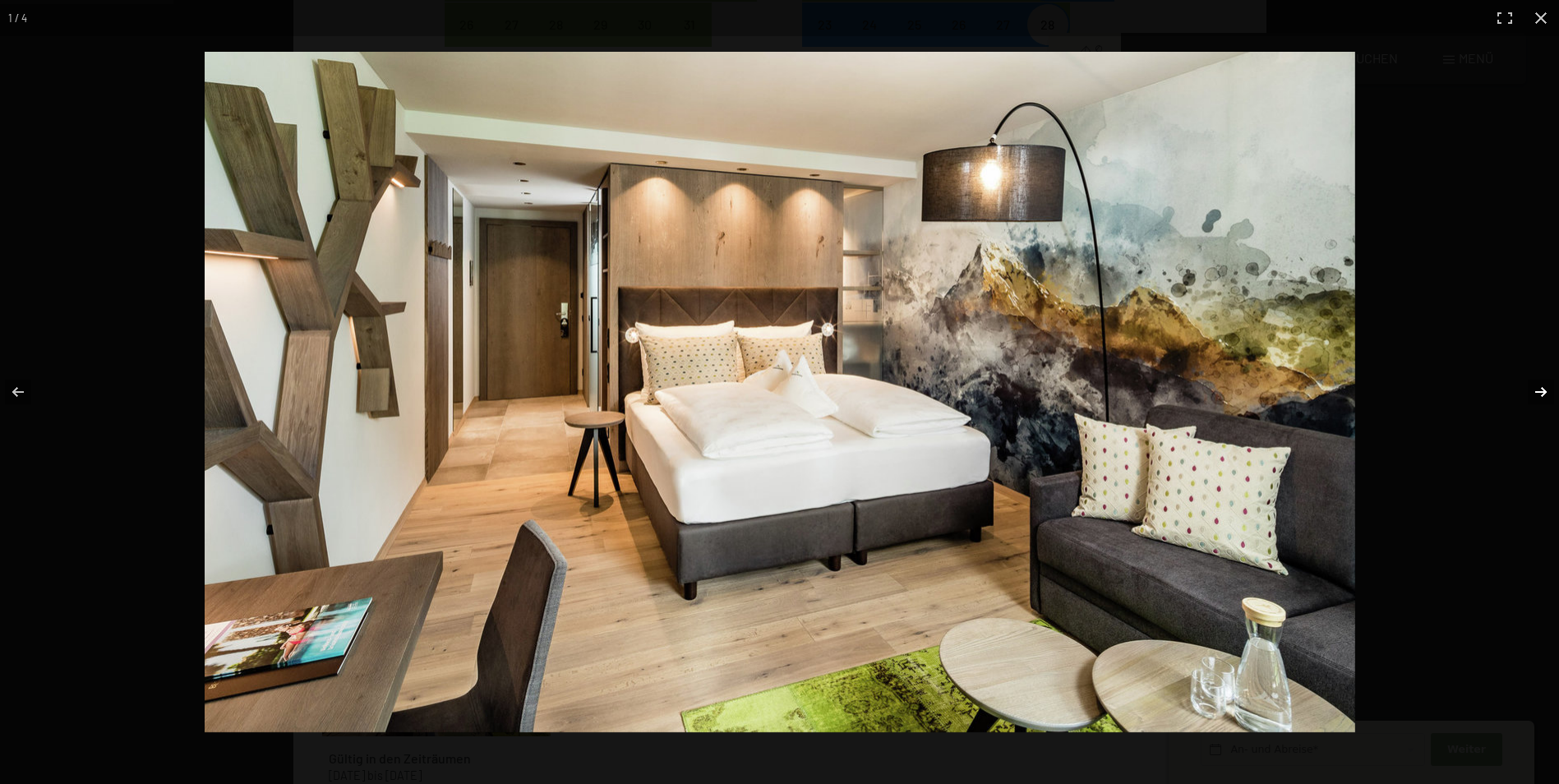
click at [1543, 388] on button "button" at bounding box center [1531, 392] width 58 height 82
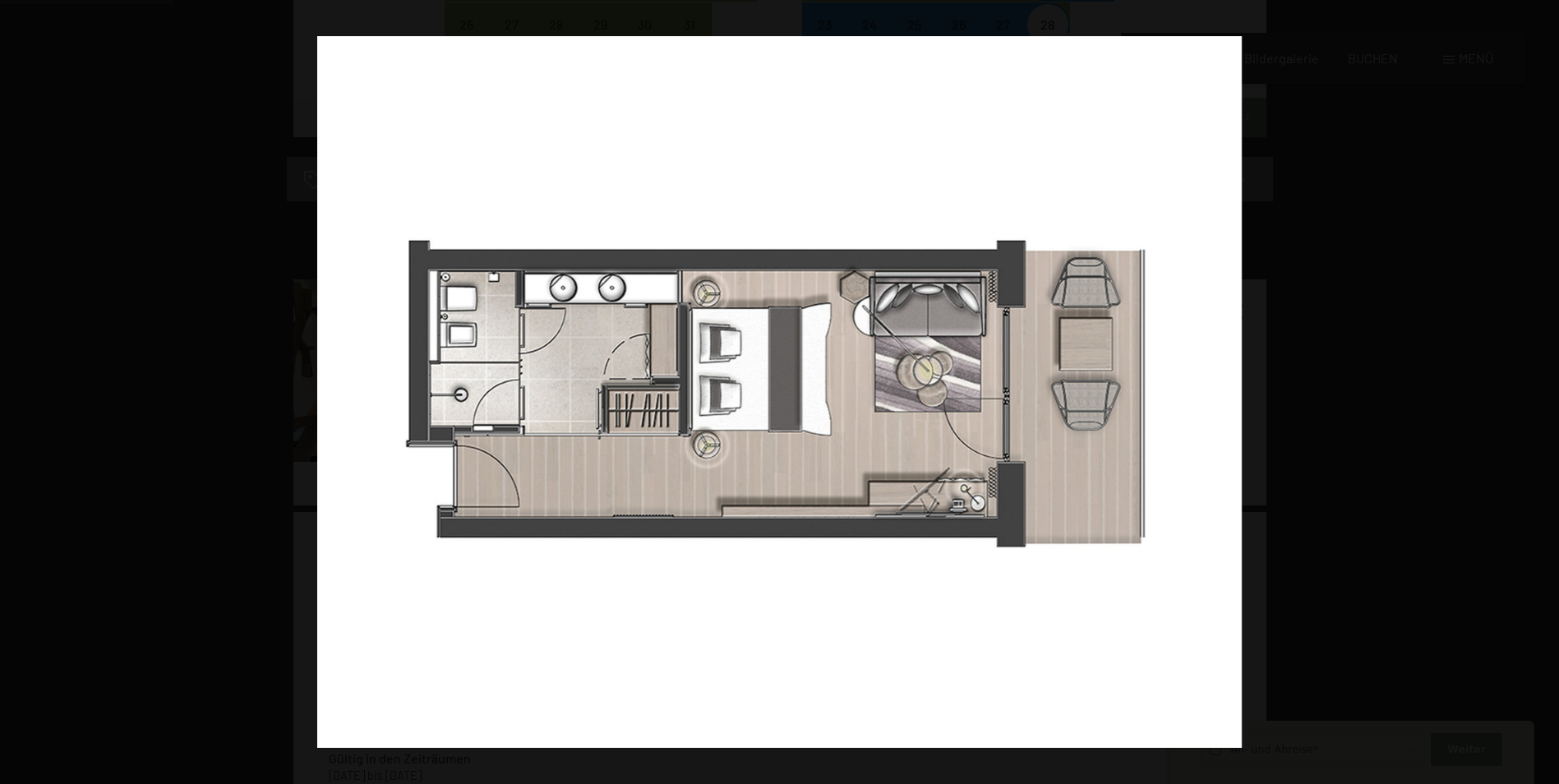
click at [1543, 388] on button "button" at bounding box center [1531, 392] width 58 height 82
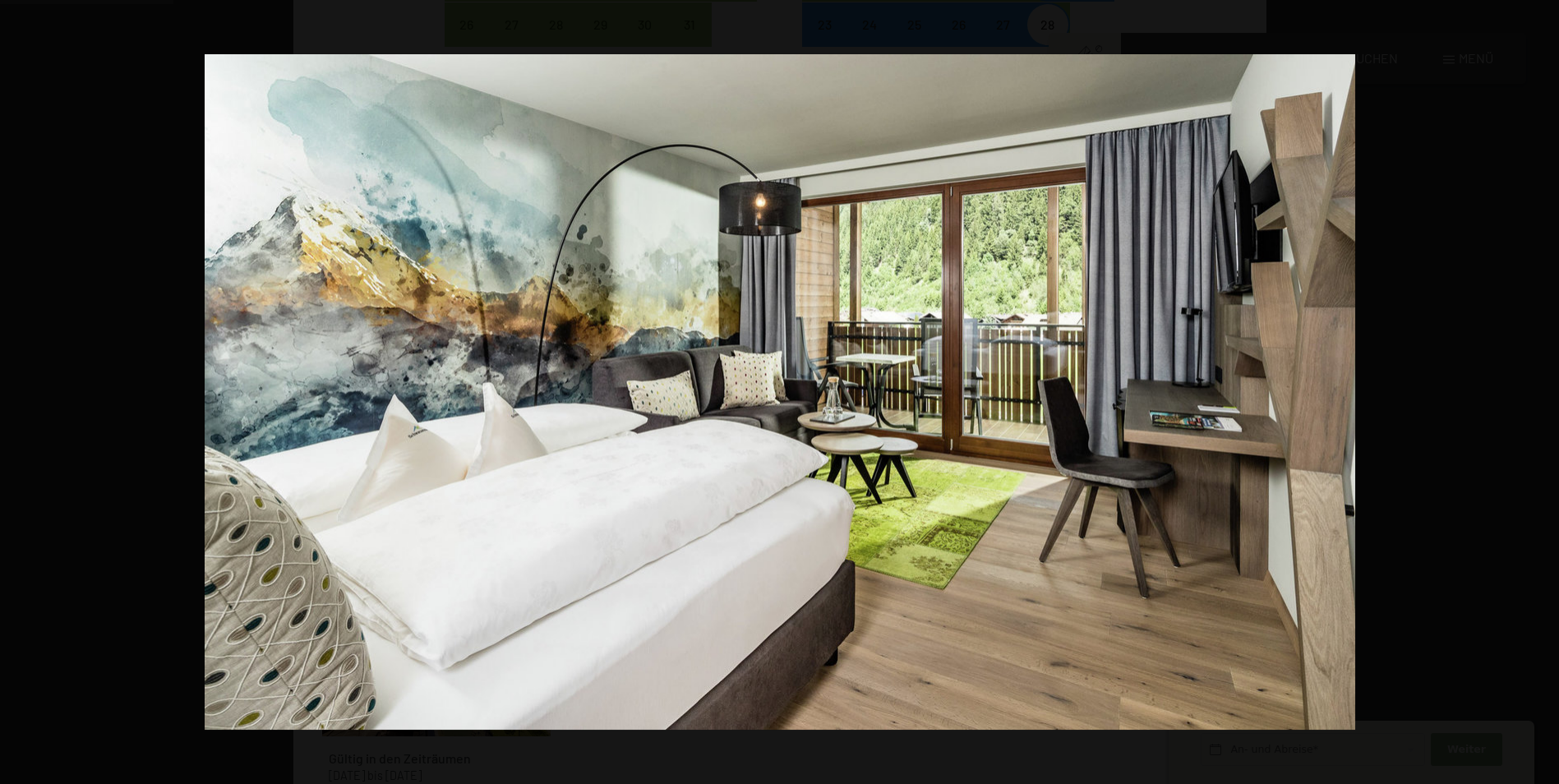
click at [1543, 388] on button "button" at bounding box center [1531, 392] width 58 height 82
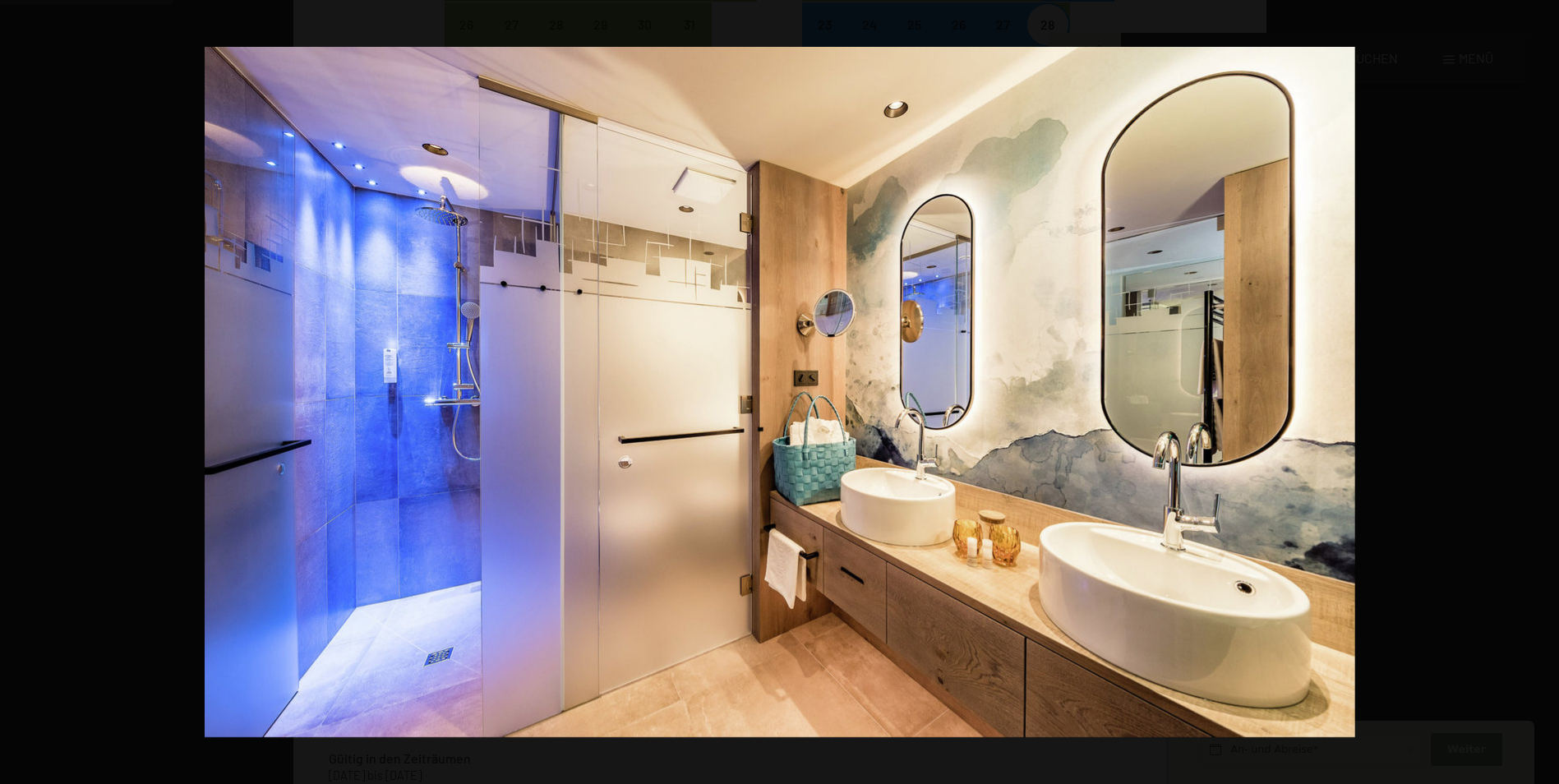
click at [1543, 388] on button "button" at bounding box center [1531, 392] width 58 height 82
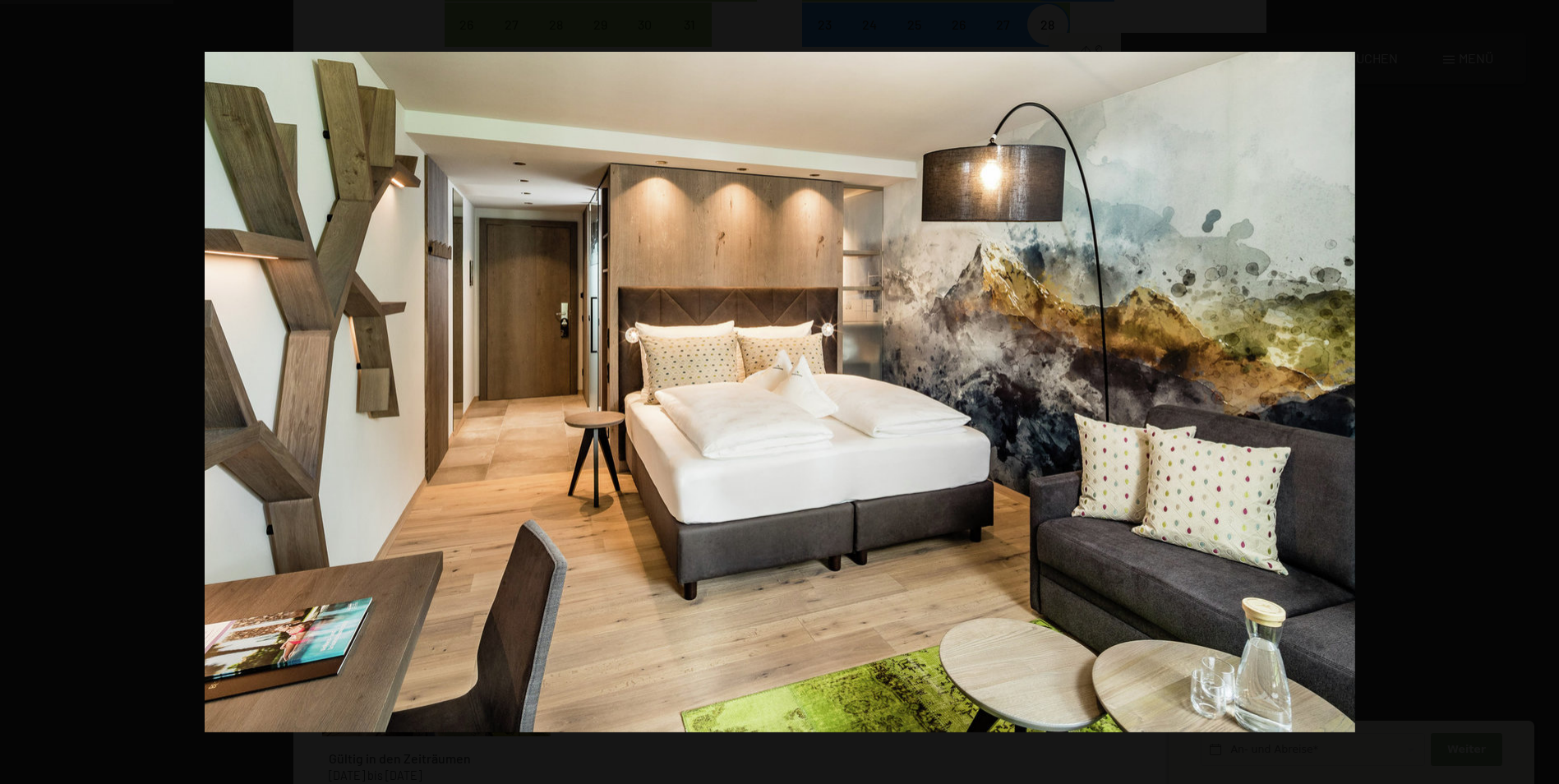
click at [1543, 388] on button "button" at bounding box center [1531, 392] width 58 height 82
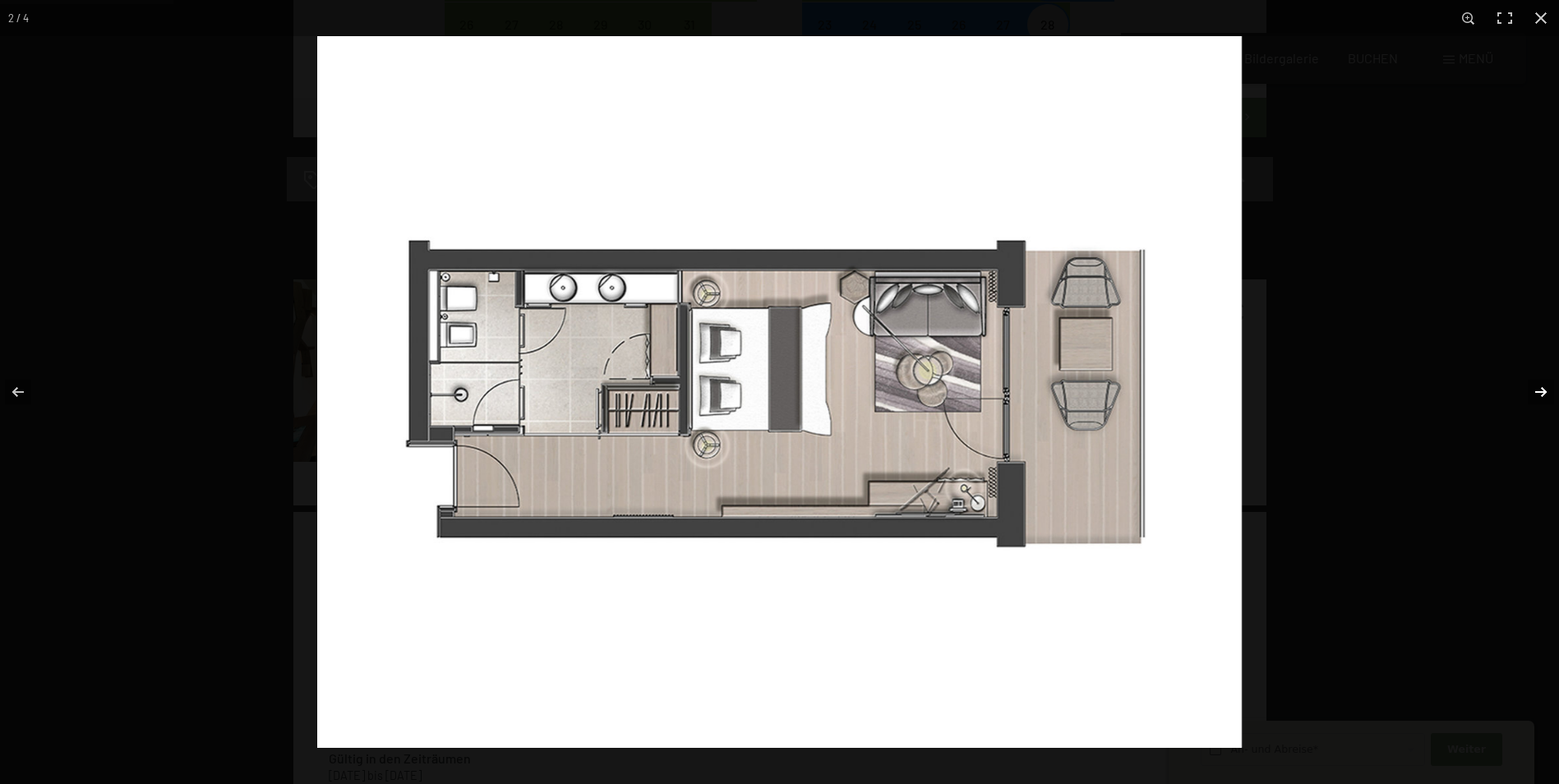
click at [1543, 388] on button "button" at bounding box center [1531, 392] width 58 height 82
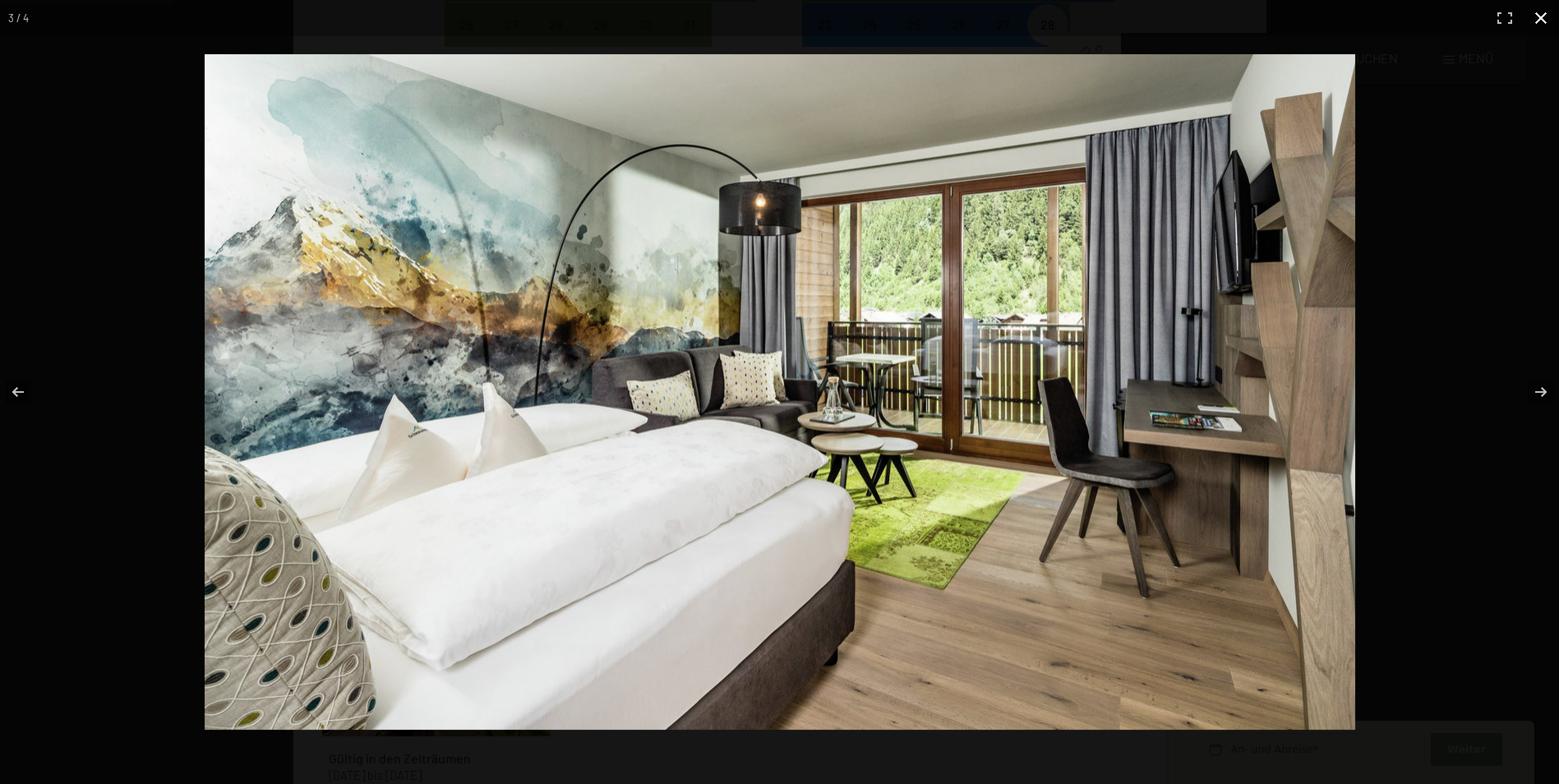
click at [1536, 21] on button "button" at bounding box center [1541, 18] width 36 height 36
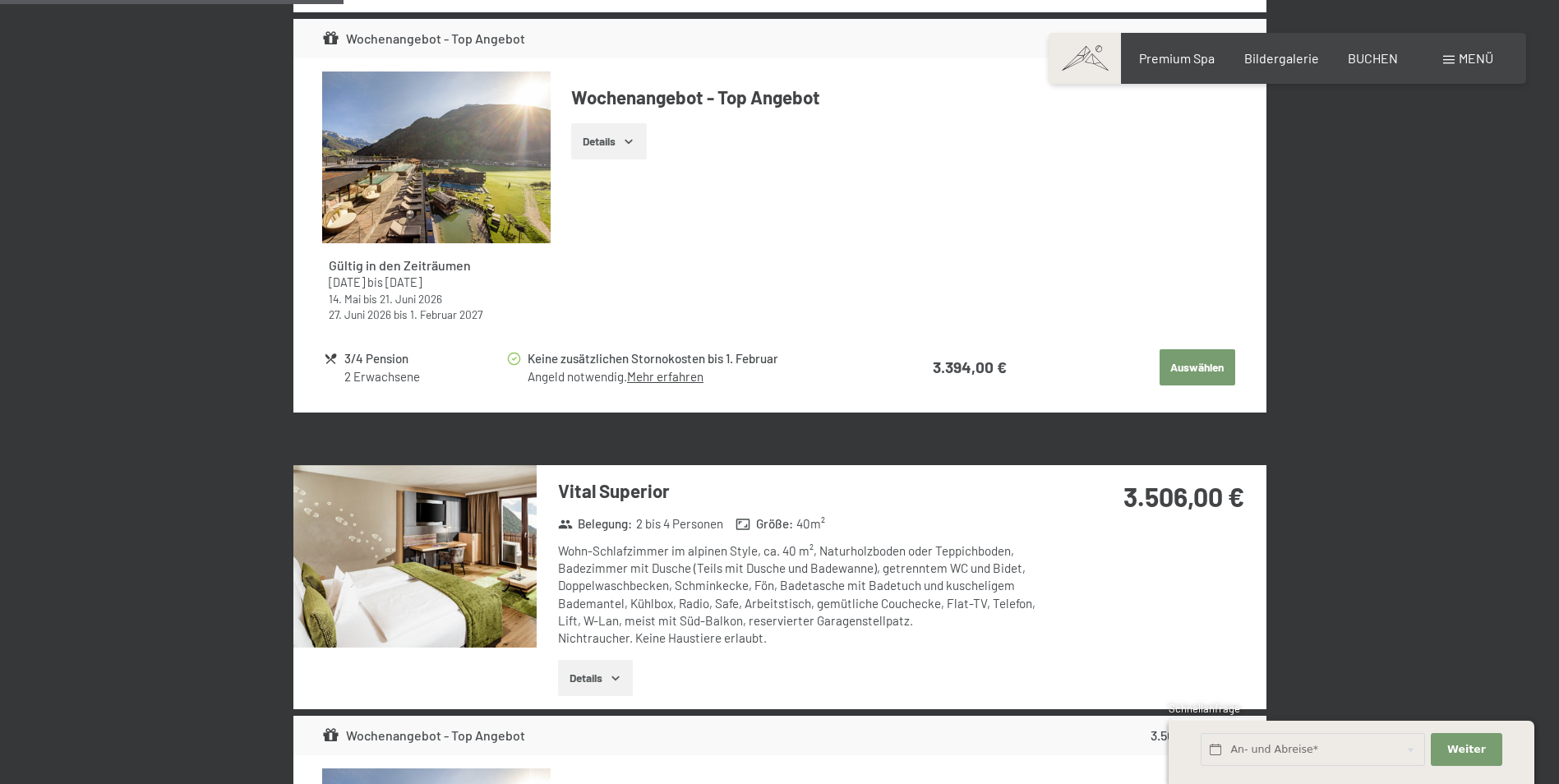
scroll to position [1644, 0]
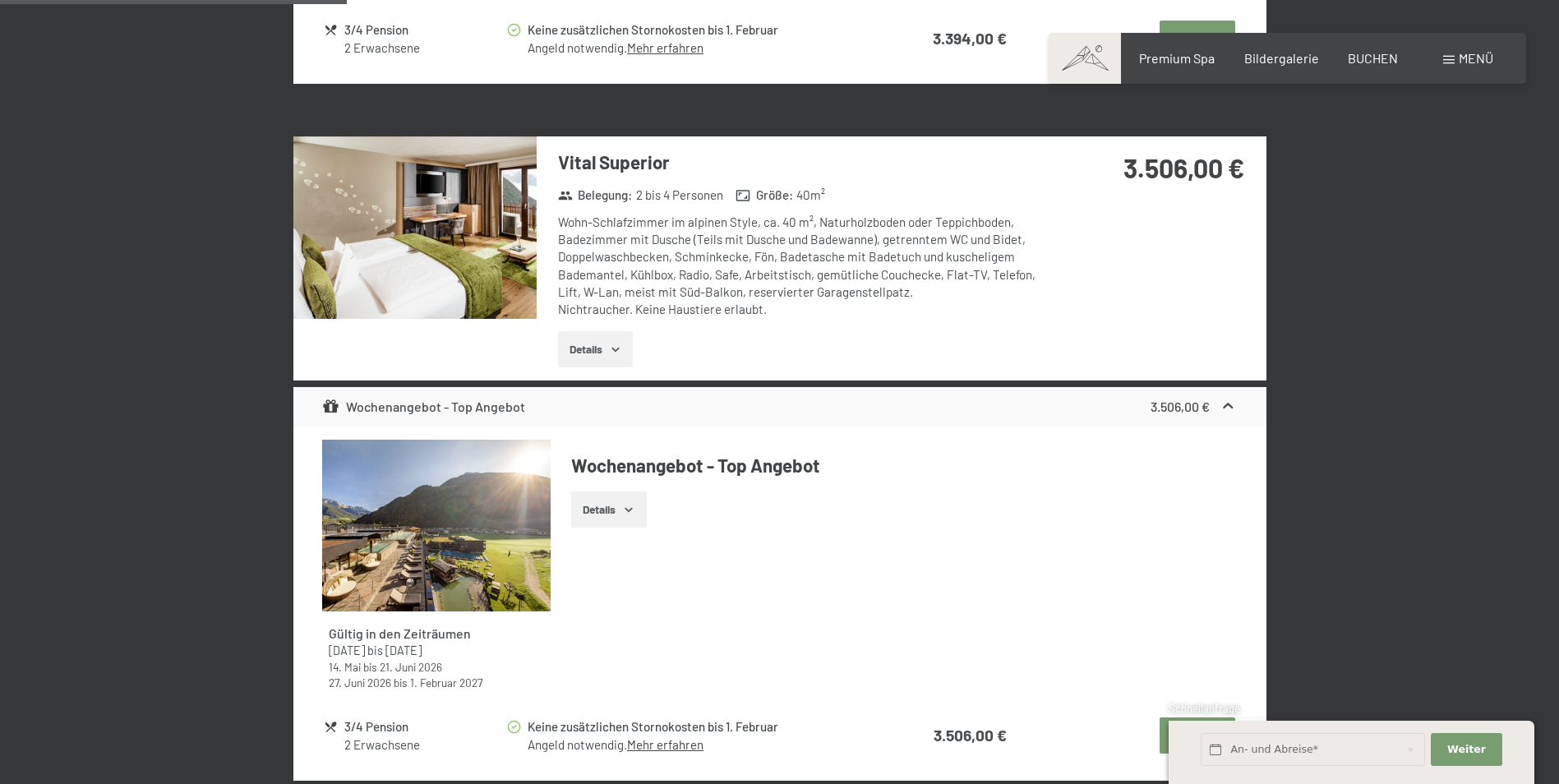
click at [421, 248] on img at bounding box center [415, 228] width 244 height 183
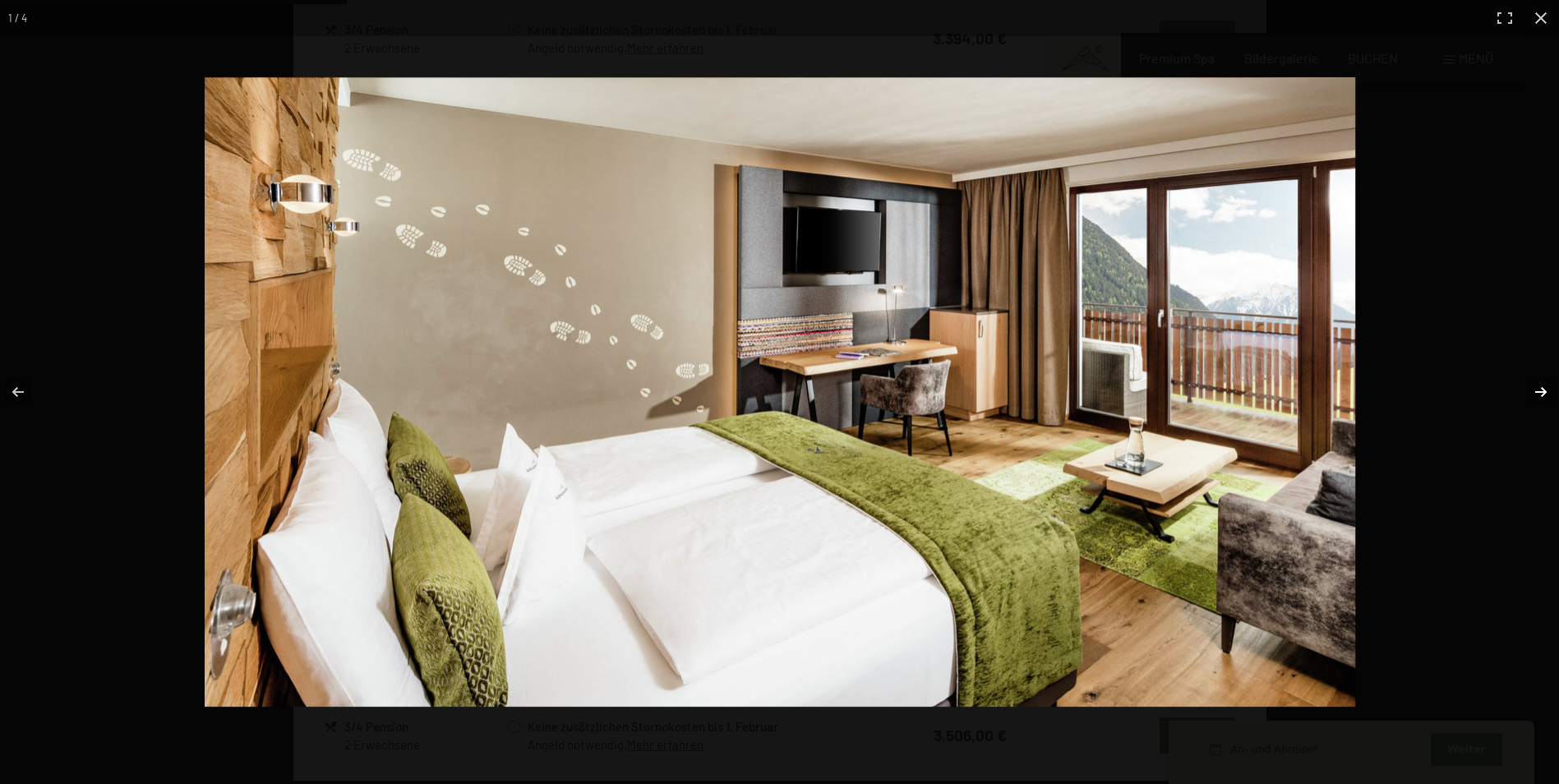
click at [1543, 387] on button "button" at bounding box center [1531, 392] width 58 height 82
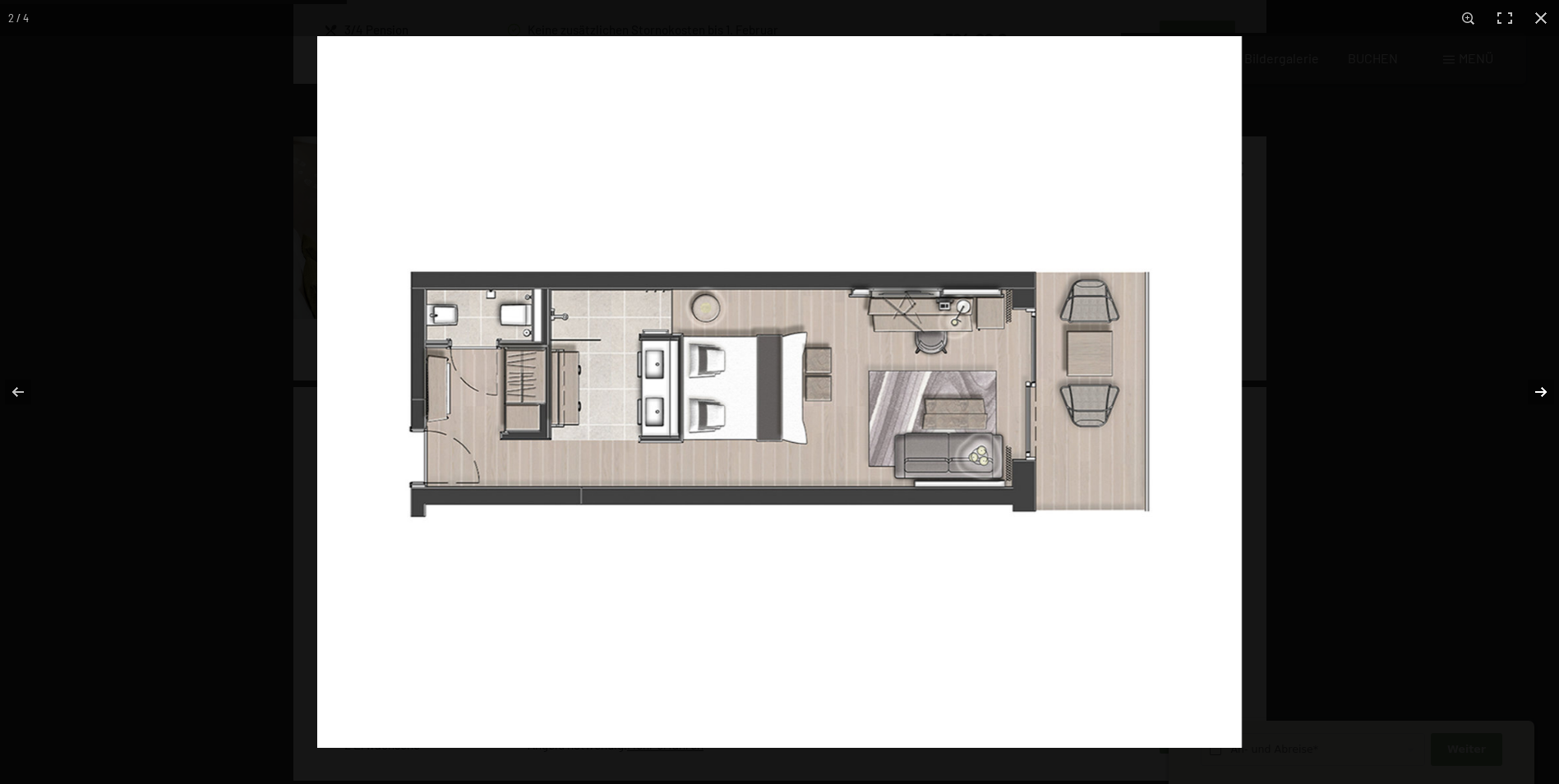
click at [1543, 387] on button "button" at bounding box center [1531, 392] width 58 height 82
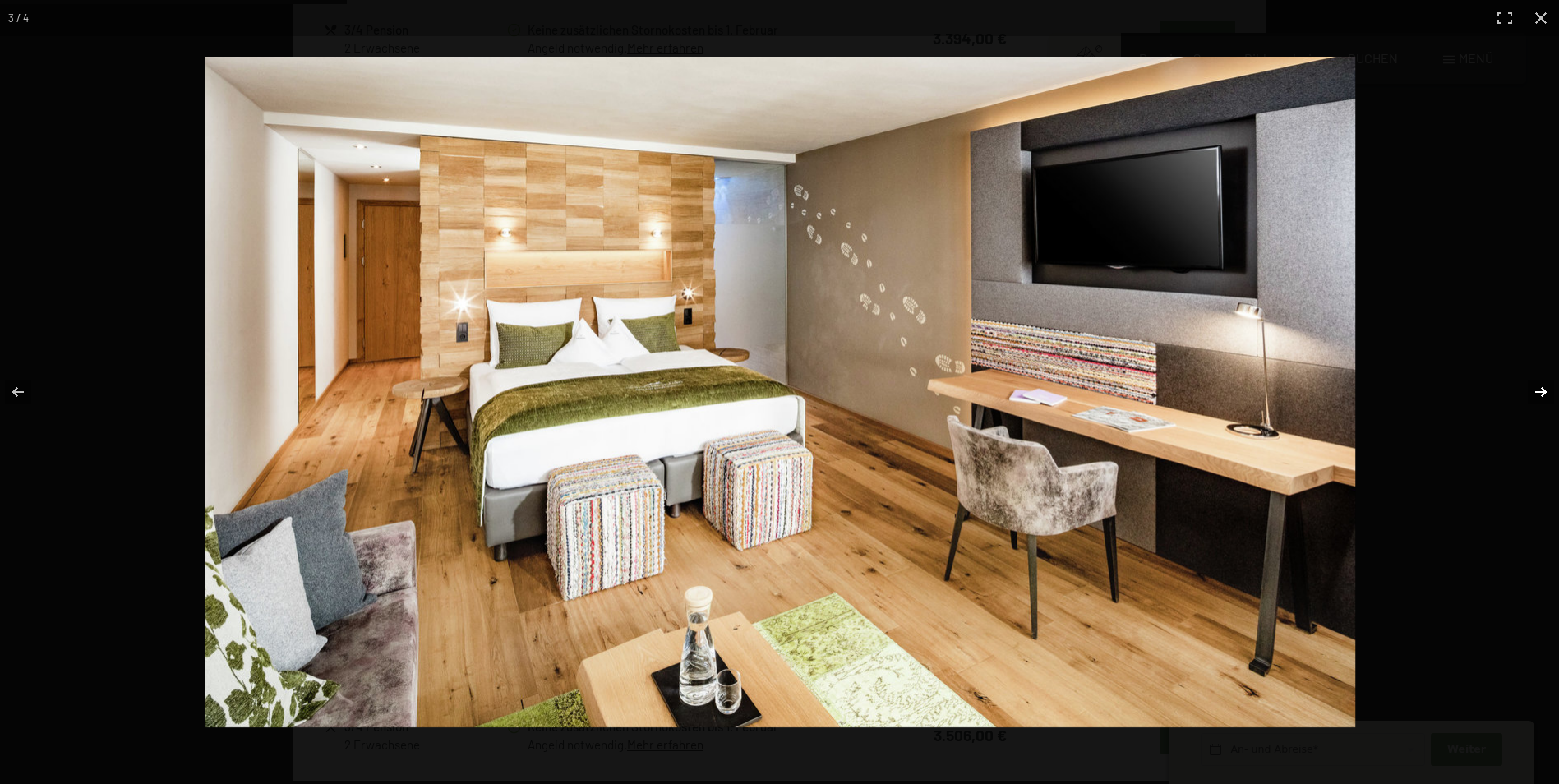
click at [1543, 387] on button "button" at bounding box center [1531, 392] width 58 height 82
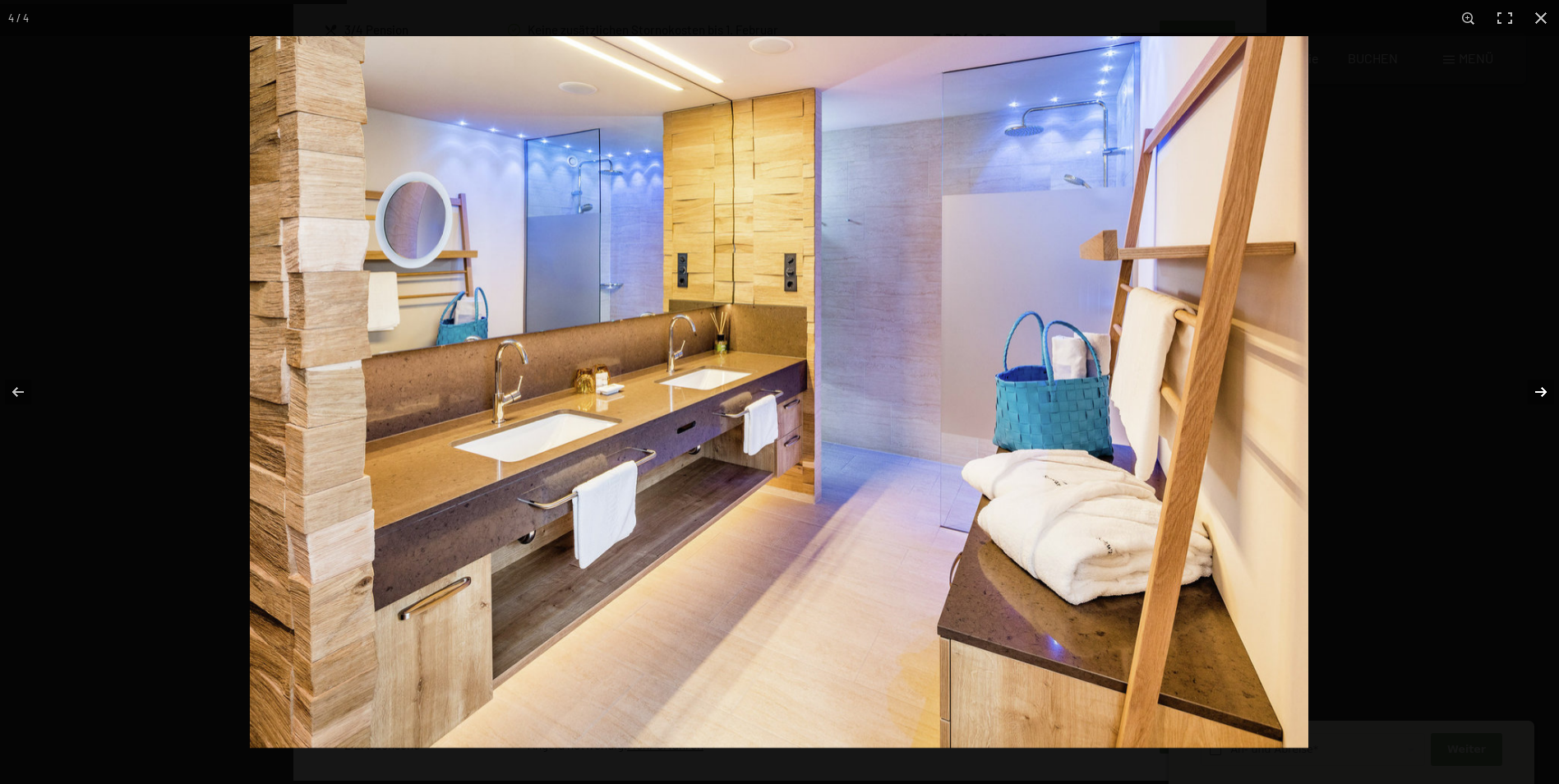
click at [1543, 387] on button "button" at bounding box center [1531, 392] width 58 height 82
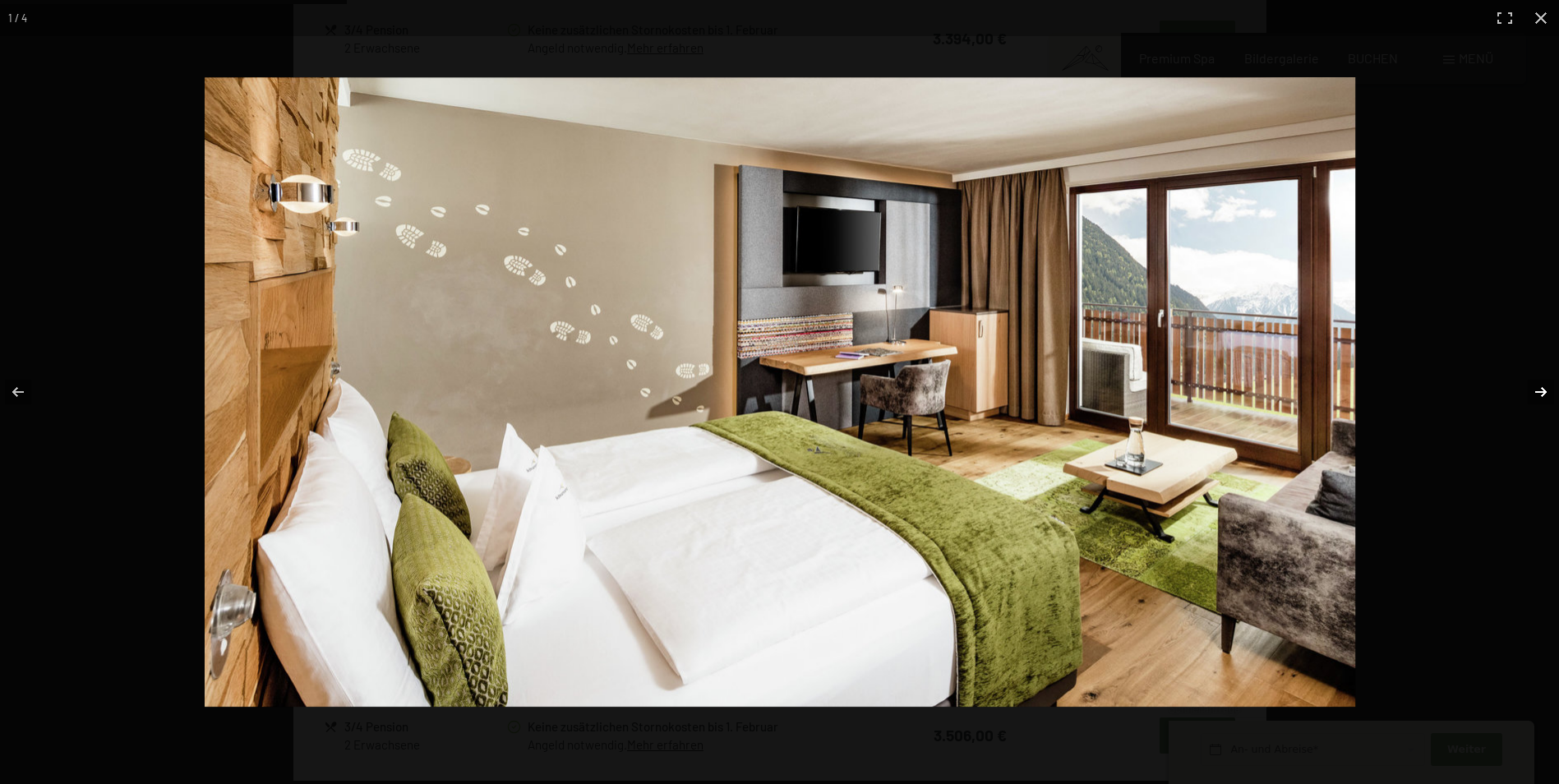
click at [1543, 387] on button "button" at bounding box center [1531, 392] width 58 height 82
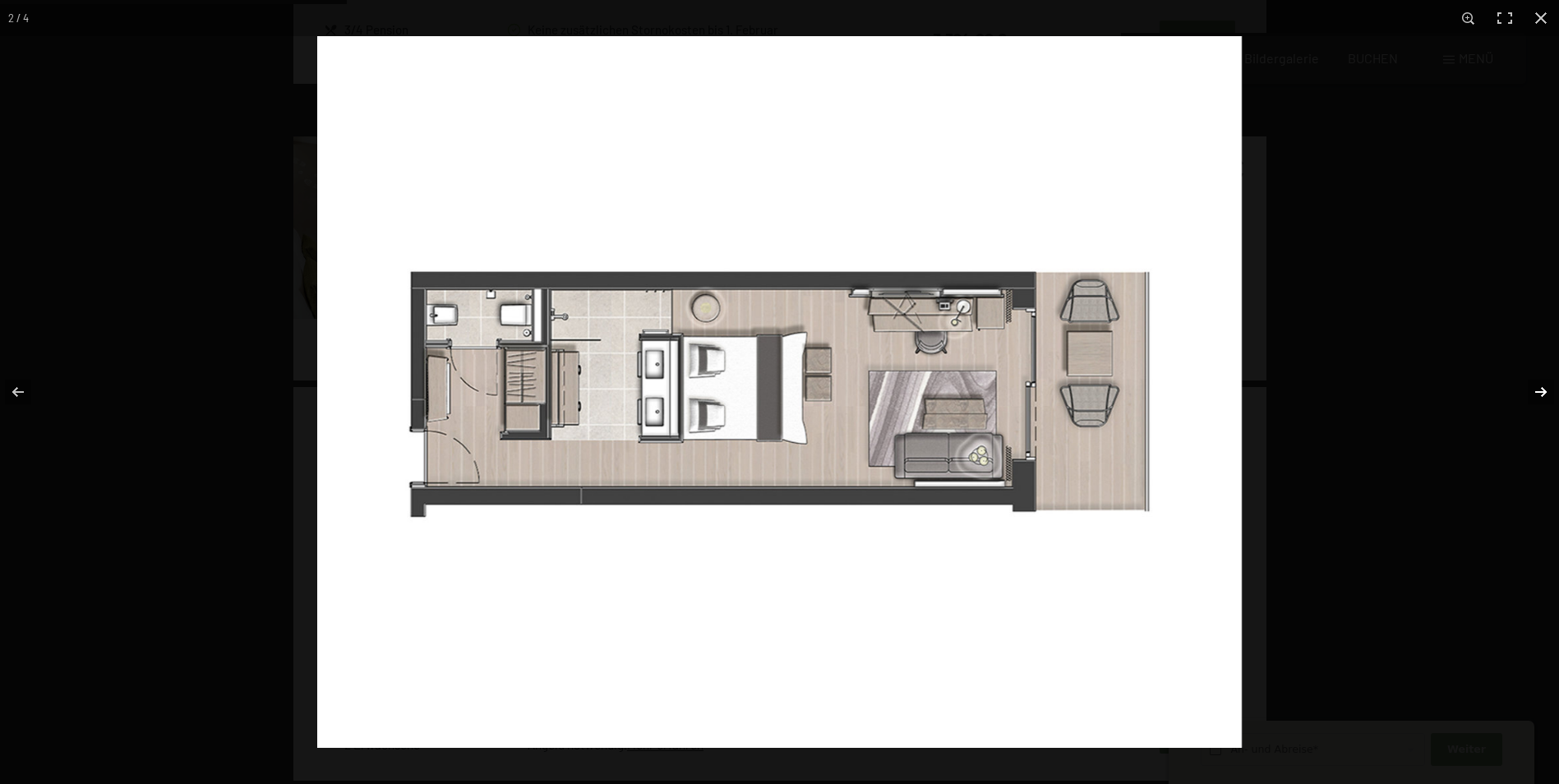
click at [1543, 387] on button "button" at bounding box center [1531, 392] width 58 height 82
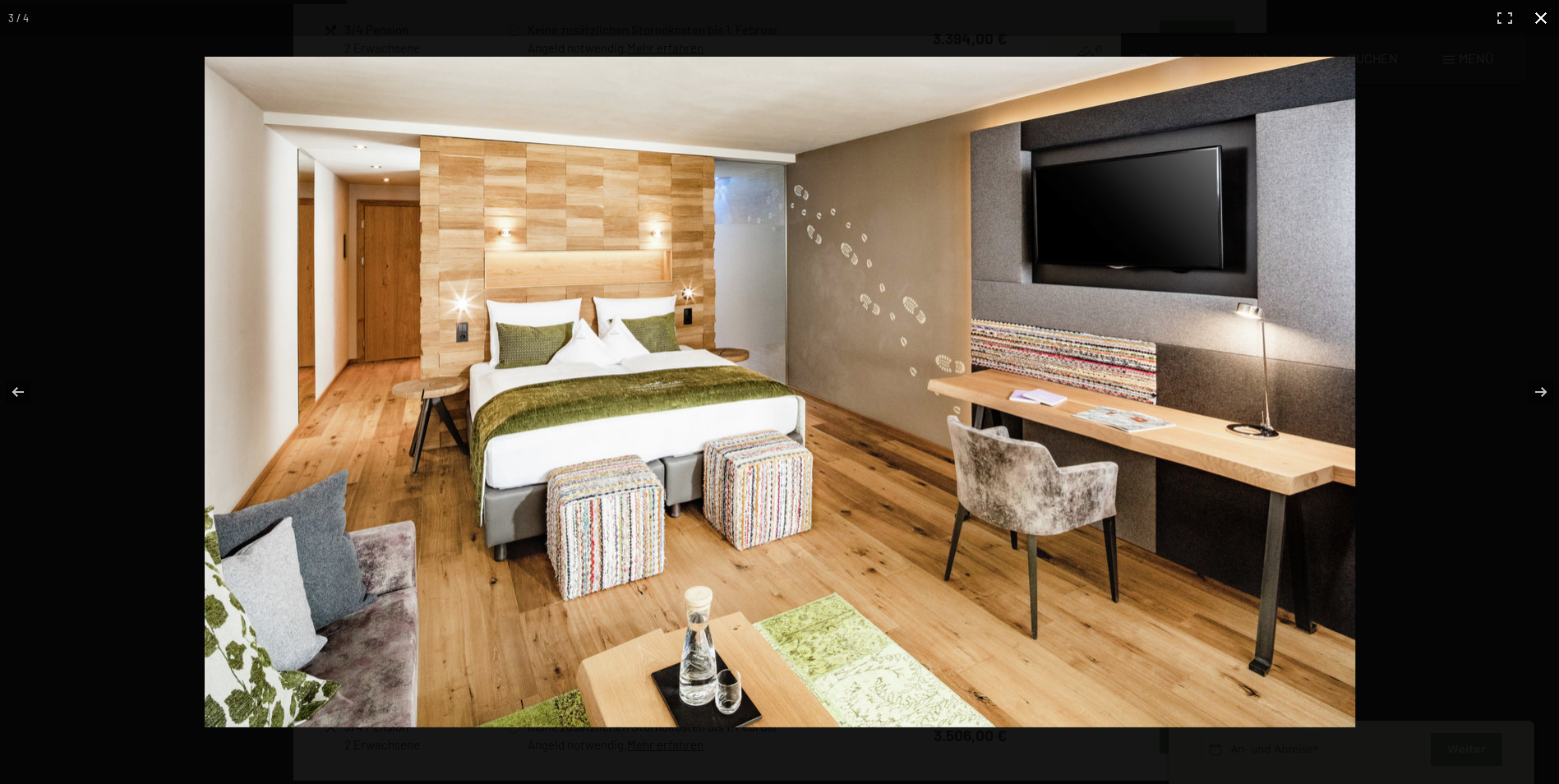
click at [1547, 19] on button "button" at bounding box center [1541, 18] width 36 height 36
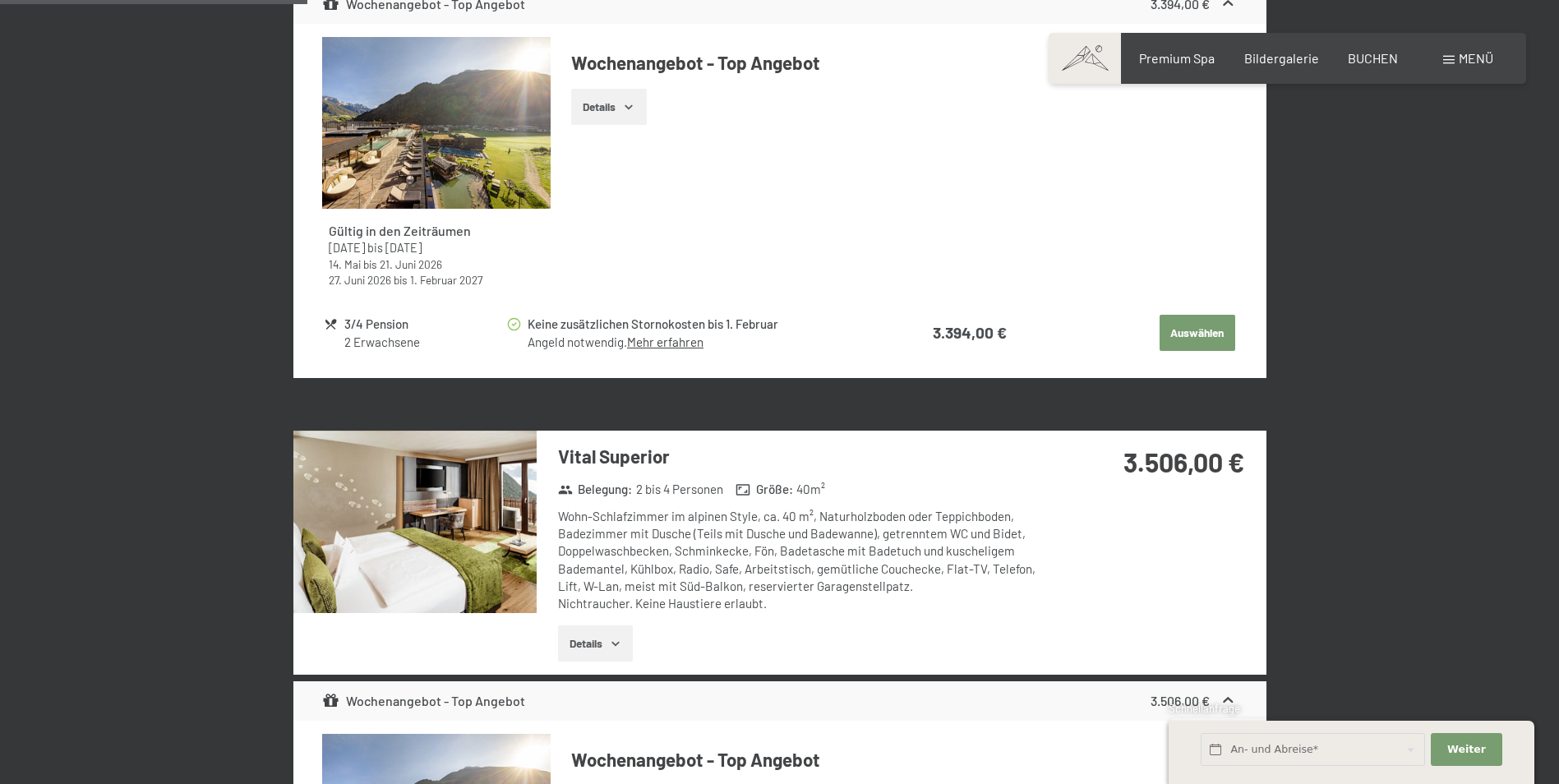
scroll to position [1233, 0]
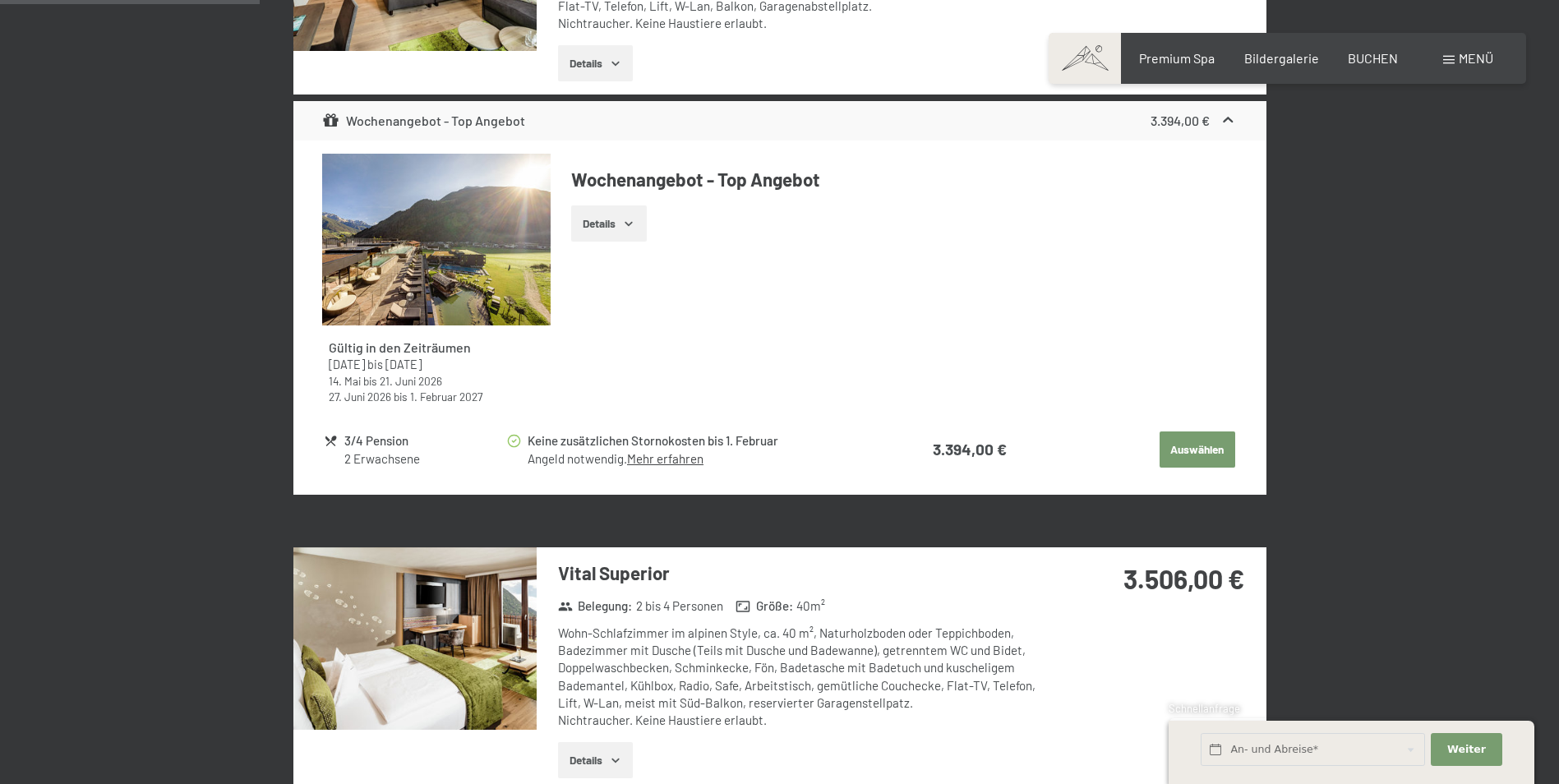
click at [1220, 435] on button "Auswählen" at bounding box center [1198, 450] width 76 height 36
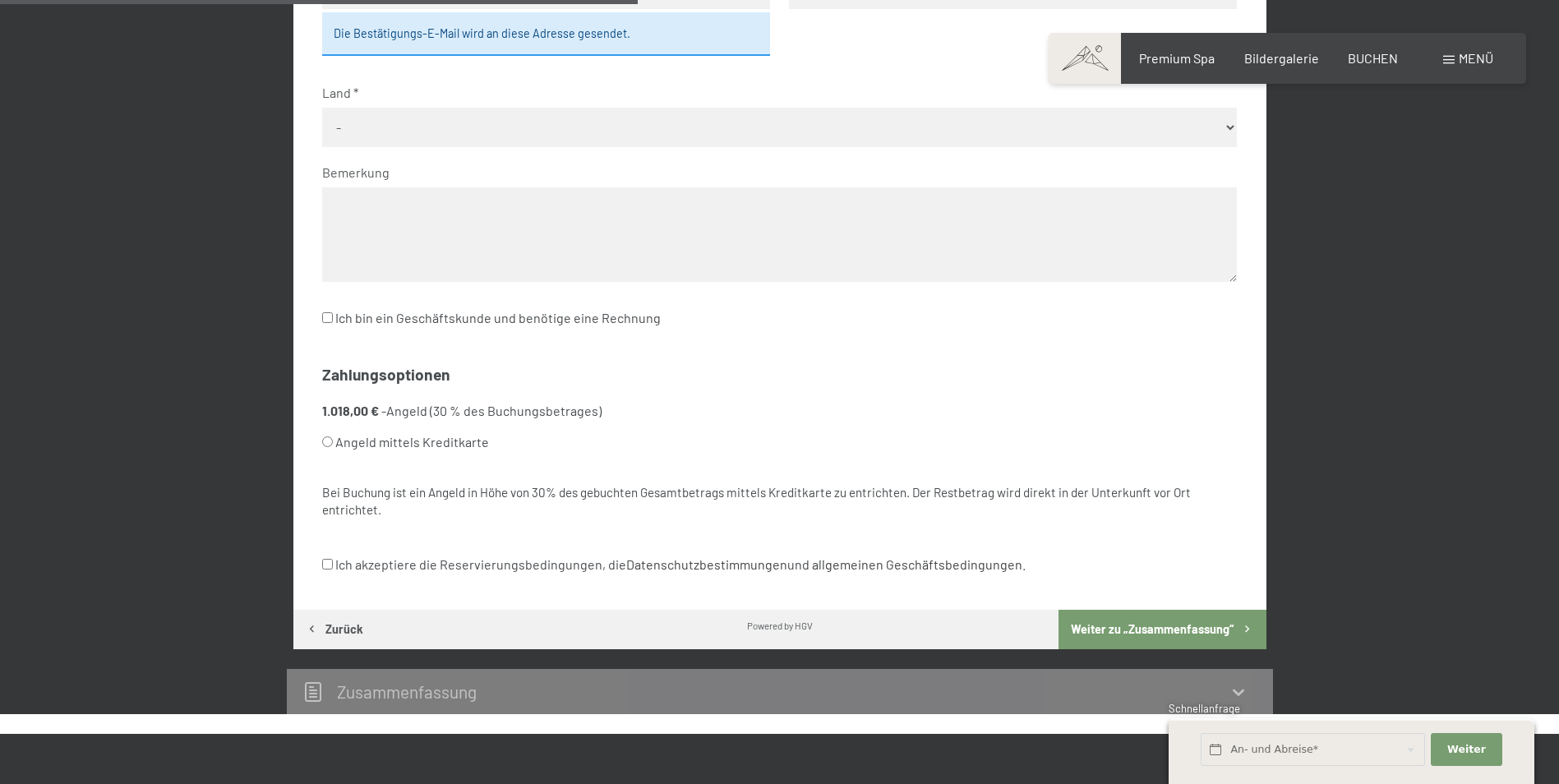
scroll to position [803, 0]
